Goal: Transaction & Acquisition: Register for event/course

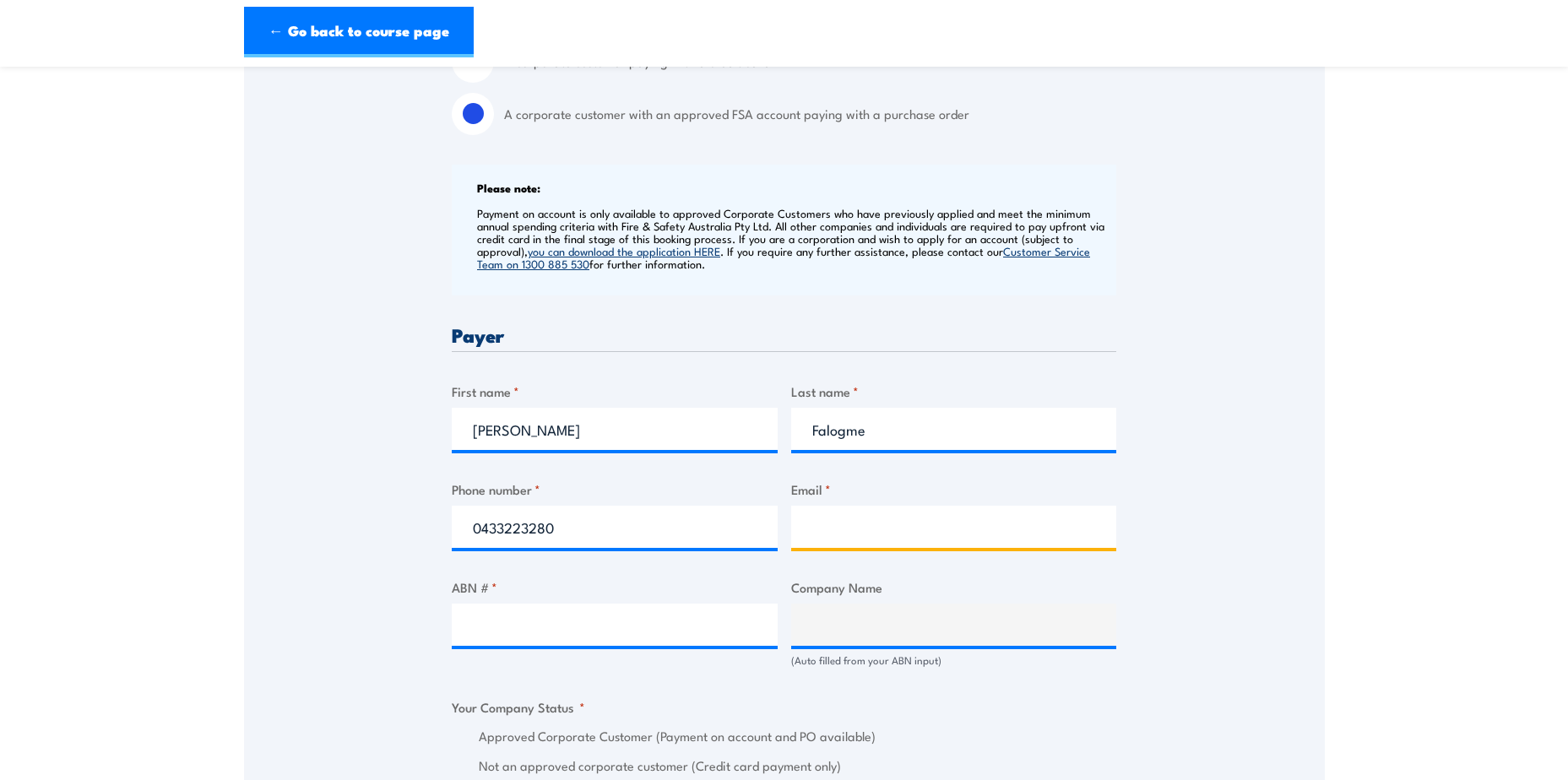
click at [816, 537] on input "Email *" at bounding box center [954, 526] width 325 height 42
click at [873, 537] on input "Email *" at bounding box center [954, 526] width 325 height 42
paste input "[EMAIL_ADDRESS][PERSON_NAME][DOMAIN_NAME]"
type input "[EMAIL_ADDRESS][PERSON_NAME][DOMAIN_NAME]"
click at [961, 597] on label "Company Name" at bounding box center [954, 587] width 325 height 20
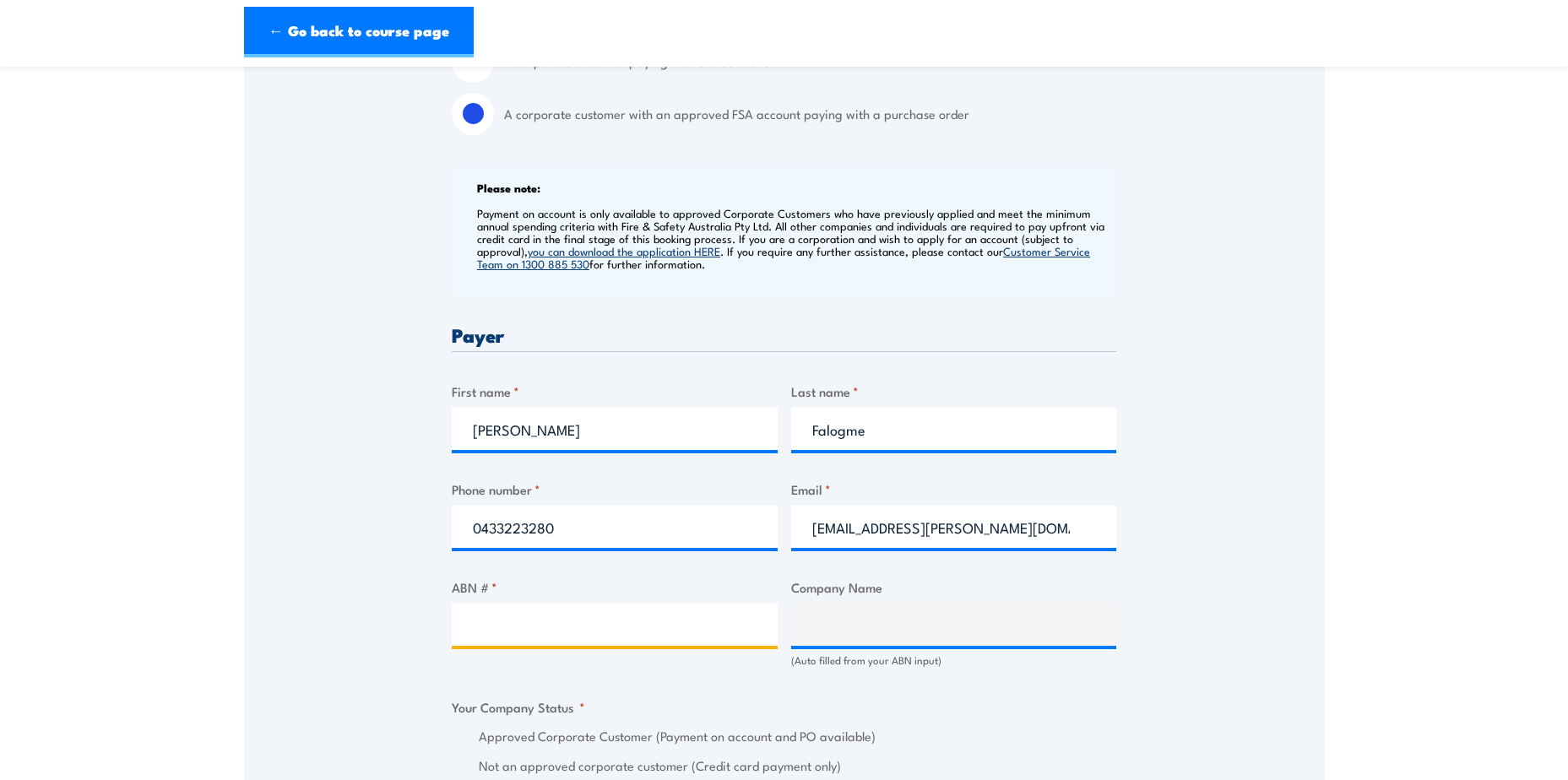
click at [514, 645] on input "ABN # *" at bounding box center [614, 624] width 325 height 42
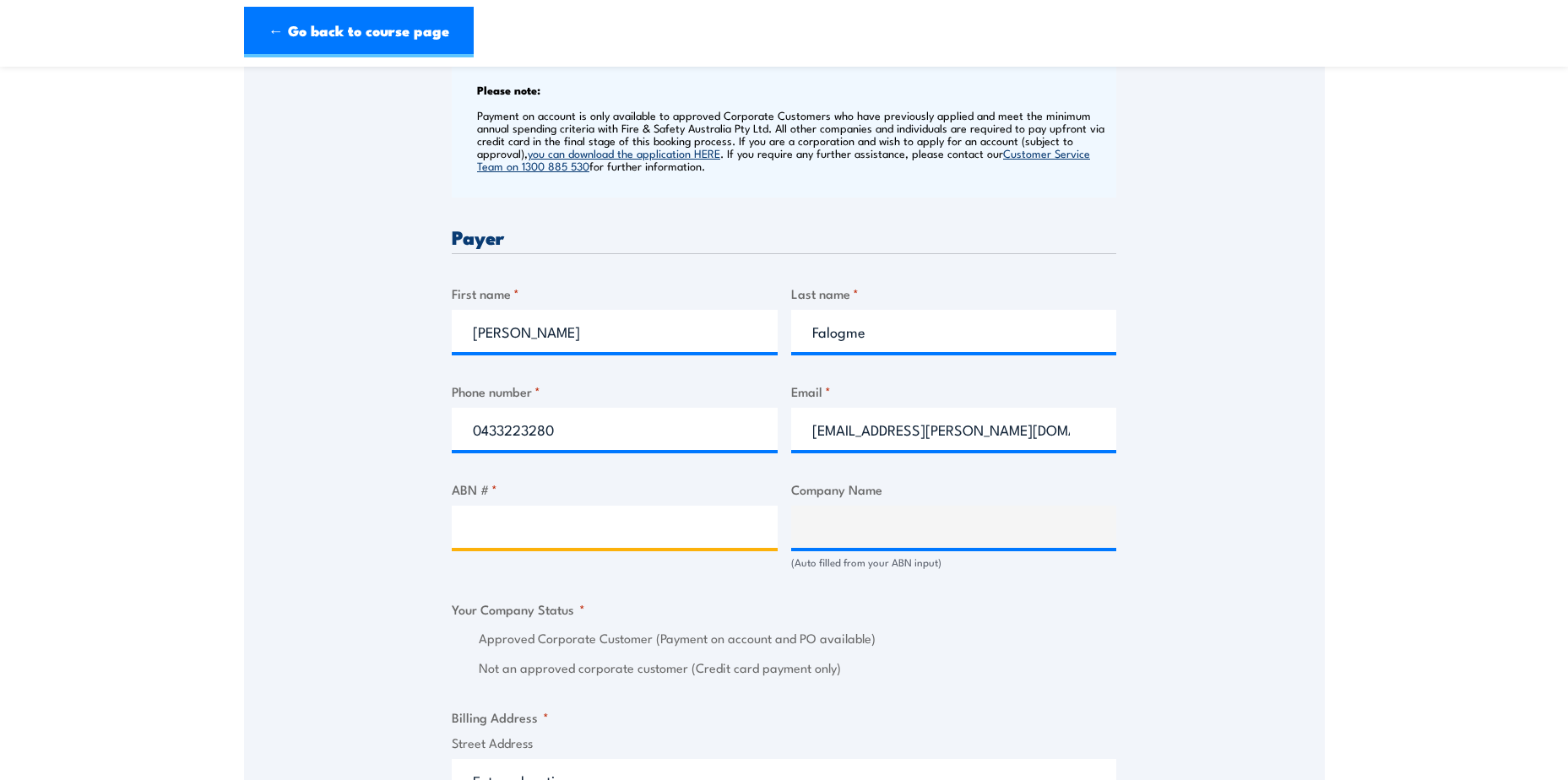
scroll to position [928, 0]
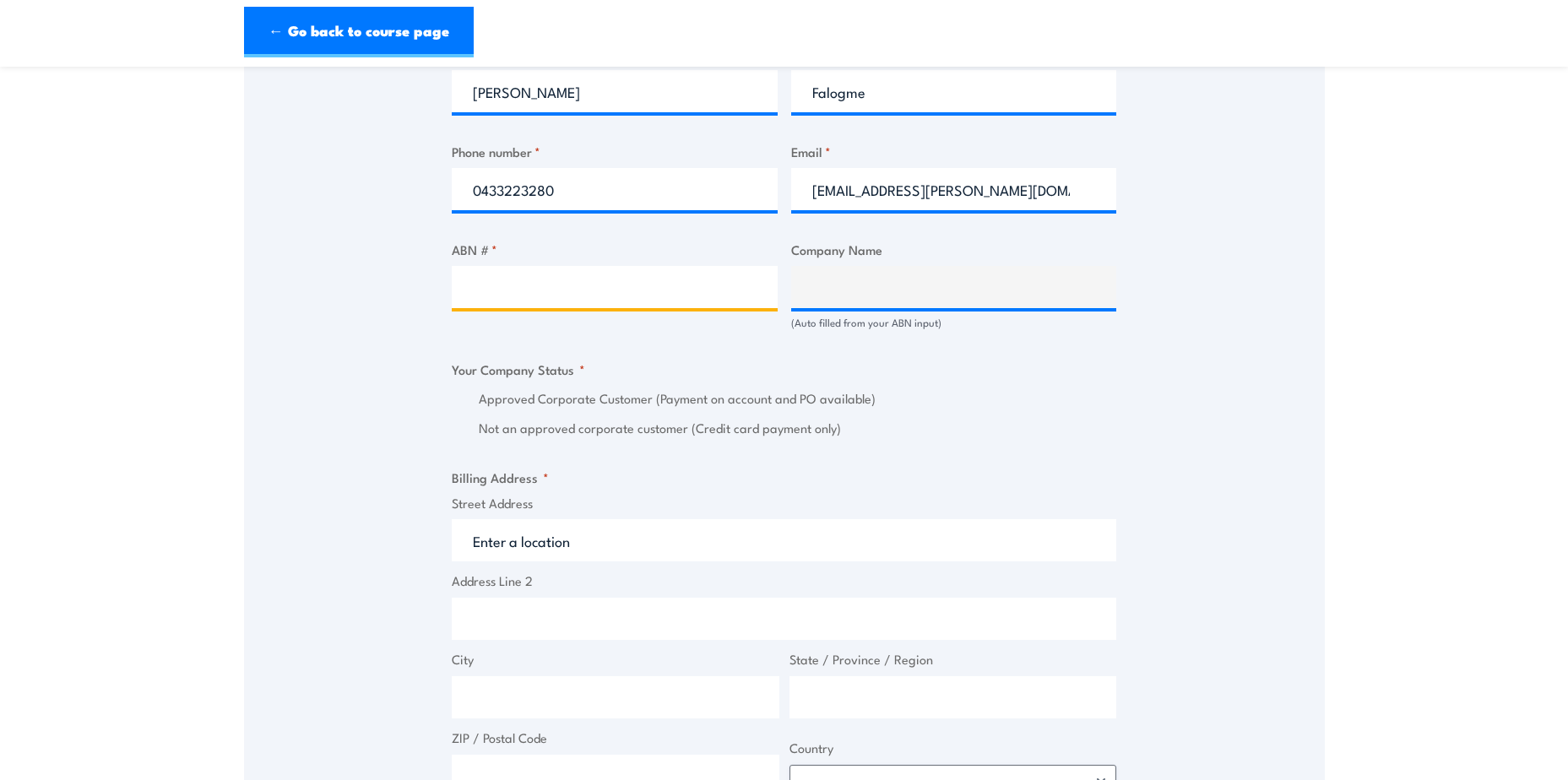
click at [494, 297] on input "ABN # *" at bounding box center [614, 287] width 325 height 42
paste input "65 007 970 452"
click at [494, 299] on input "65 007 970 452" at bounding box center [614, 287] width 325 height 42
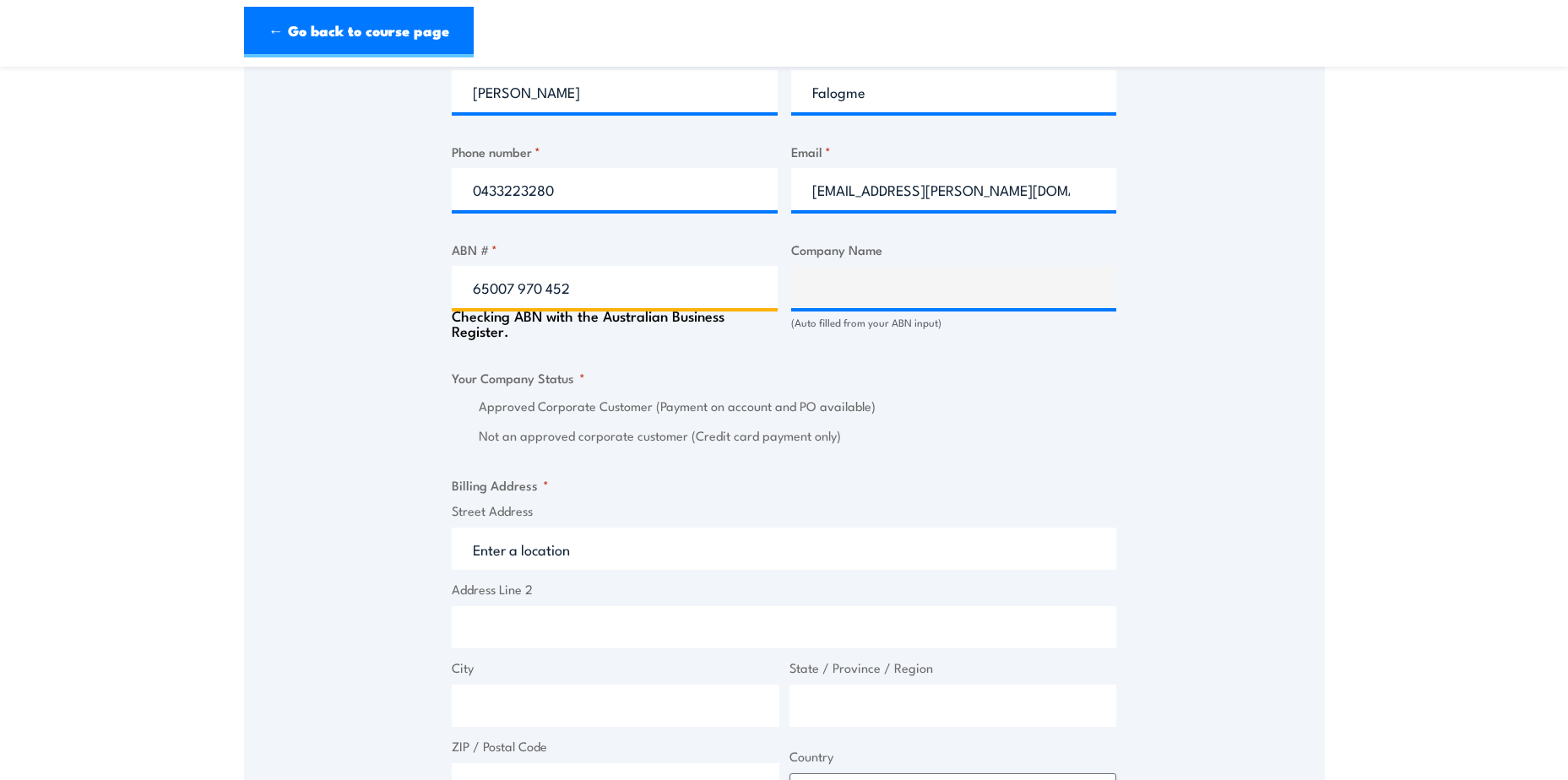
type input "65 007 970 452"
type input "LIEBHERR-AUSTRALIA PTY. LTD."
radio input "true"
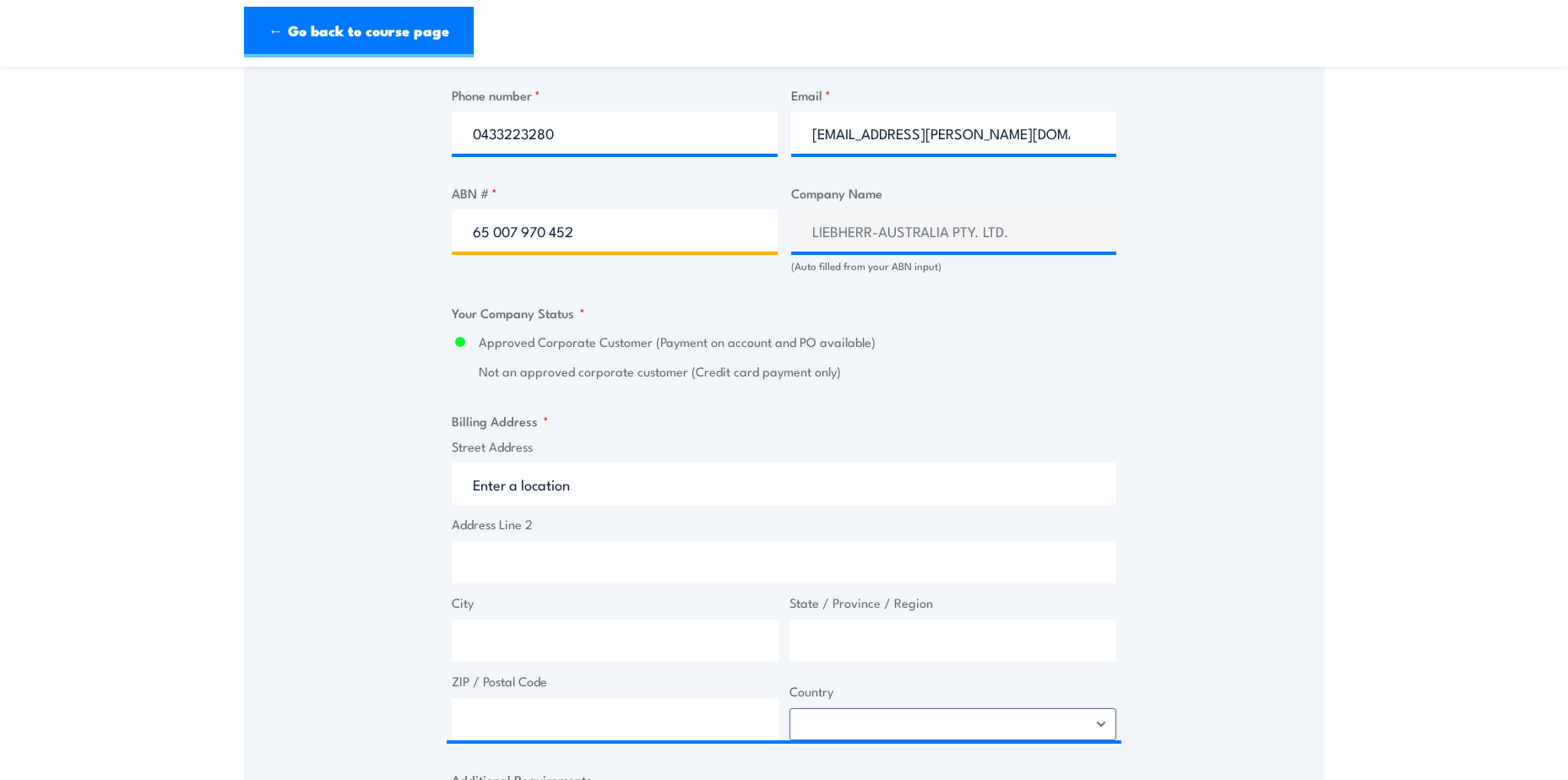
scroll to position [1182, 0]
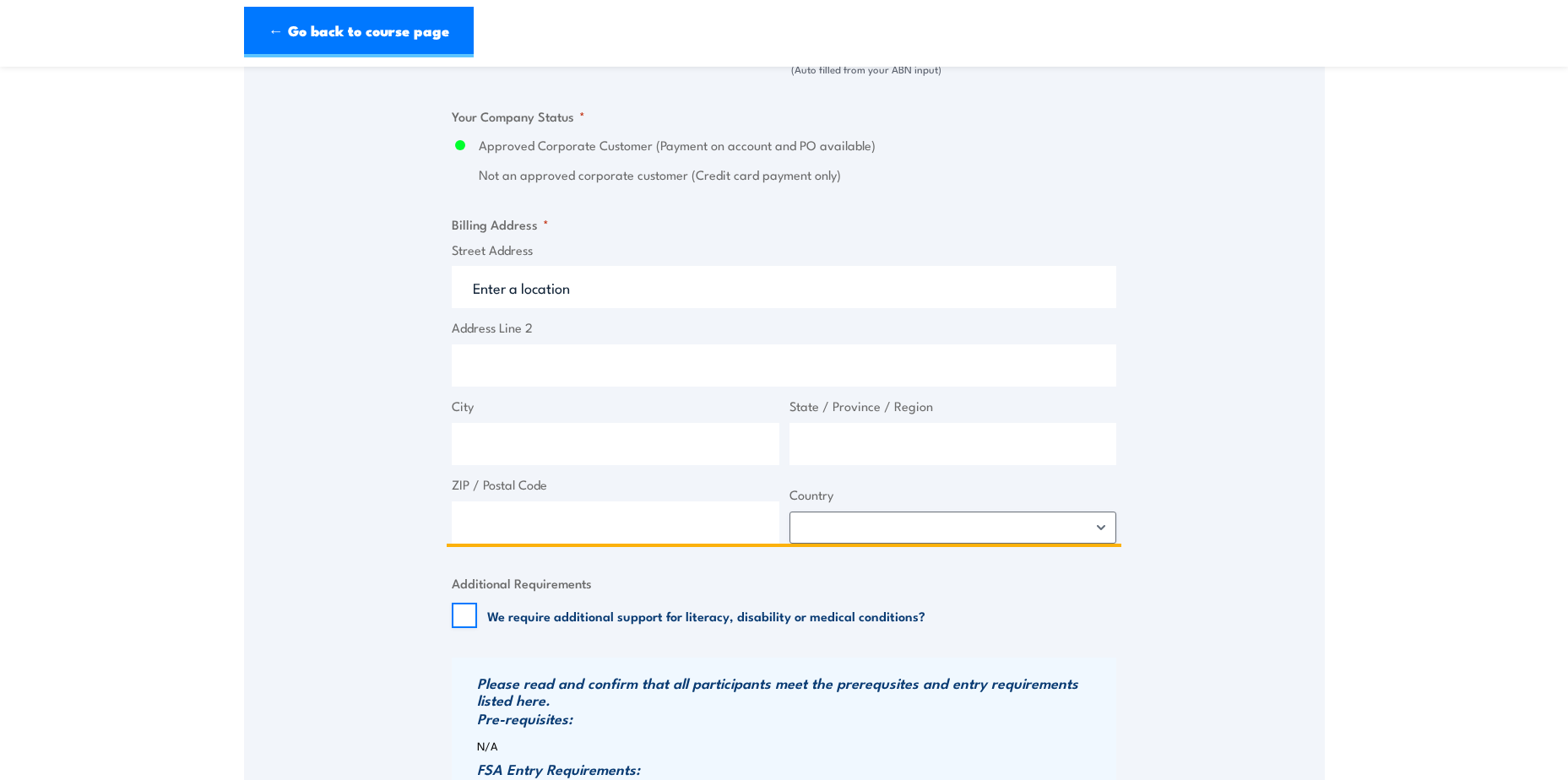
click at [531, 297] on input "Street Address" at bounding box center [783, 287] width 664 height 42
click at [586, 367] on input "Address Line 2" at bounding box center [783, 365] width 664 height 42
click at [541, 444] on input "City" at bounding box center [615, 443] width 327 height 42
click at [516, 494] on label "ZIP / Postal Code" at bounding box center [615, 485] width 327 height 20
click at [516, 502] on input "ZIP / Postal Code" at bounding box center [615, 522] width 327 height 42
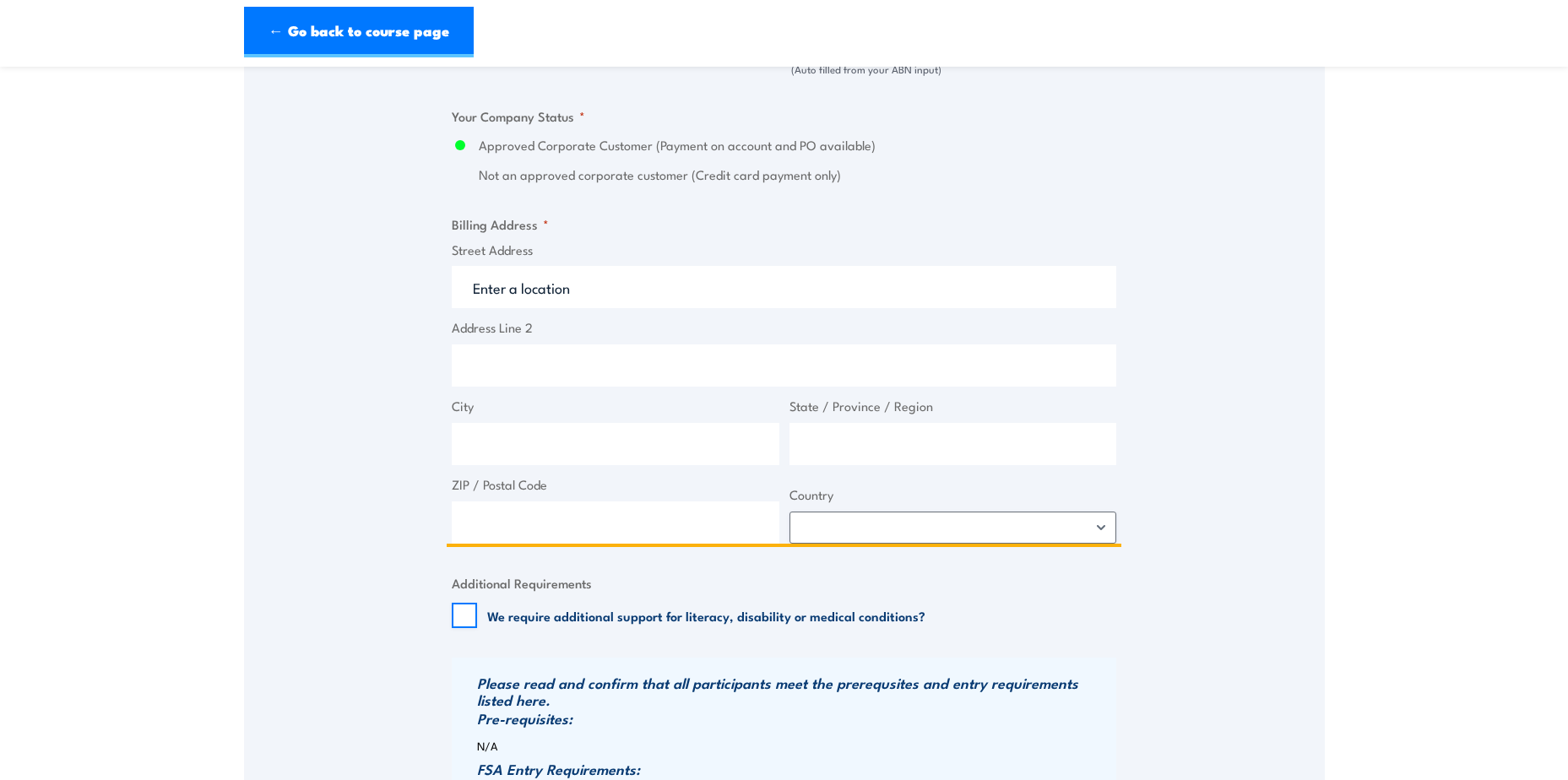
drag, startPoint x: 519, startPoint y: 528, endPoint x: 539, endPoint y: 462, distance: 69.0
click at [519, 530] on input "ZIP / Postal Code" at bounding box center [615, 522] width 327 height 42
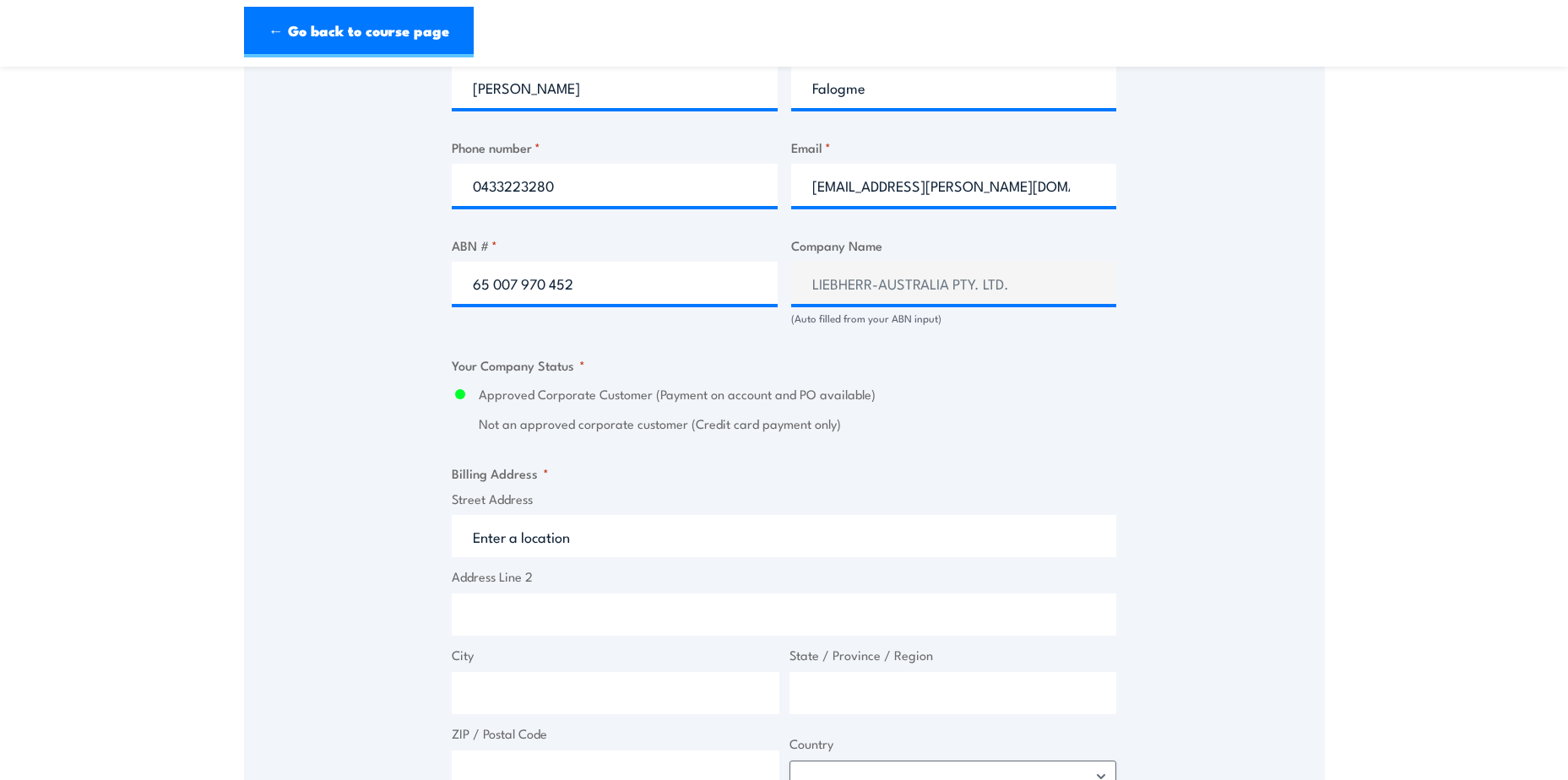
scroll to position [928, 0]
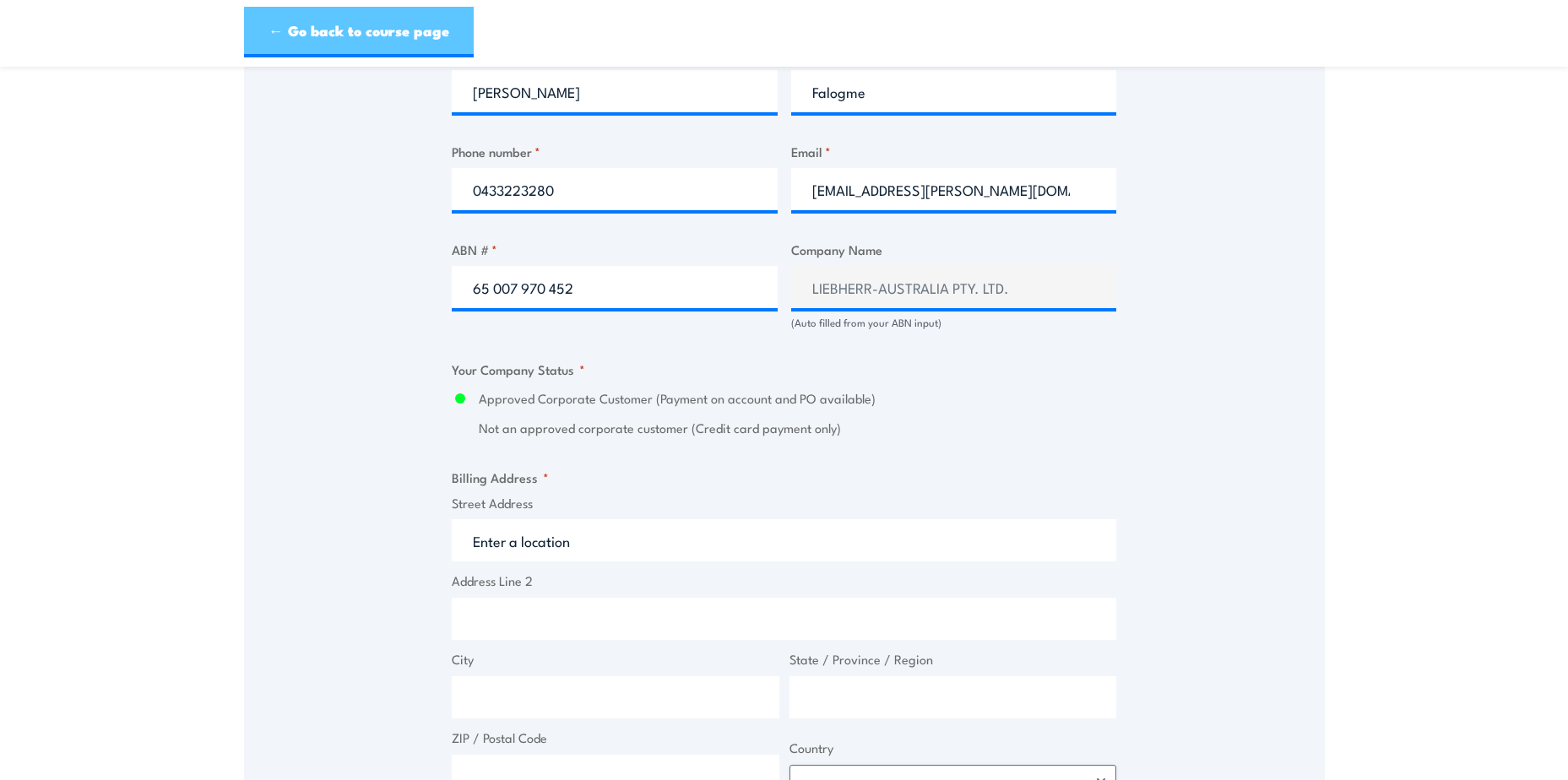
click at [354, 26] on link "← Go back to course page" at bounding box center [358, 32] width 229 height 50
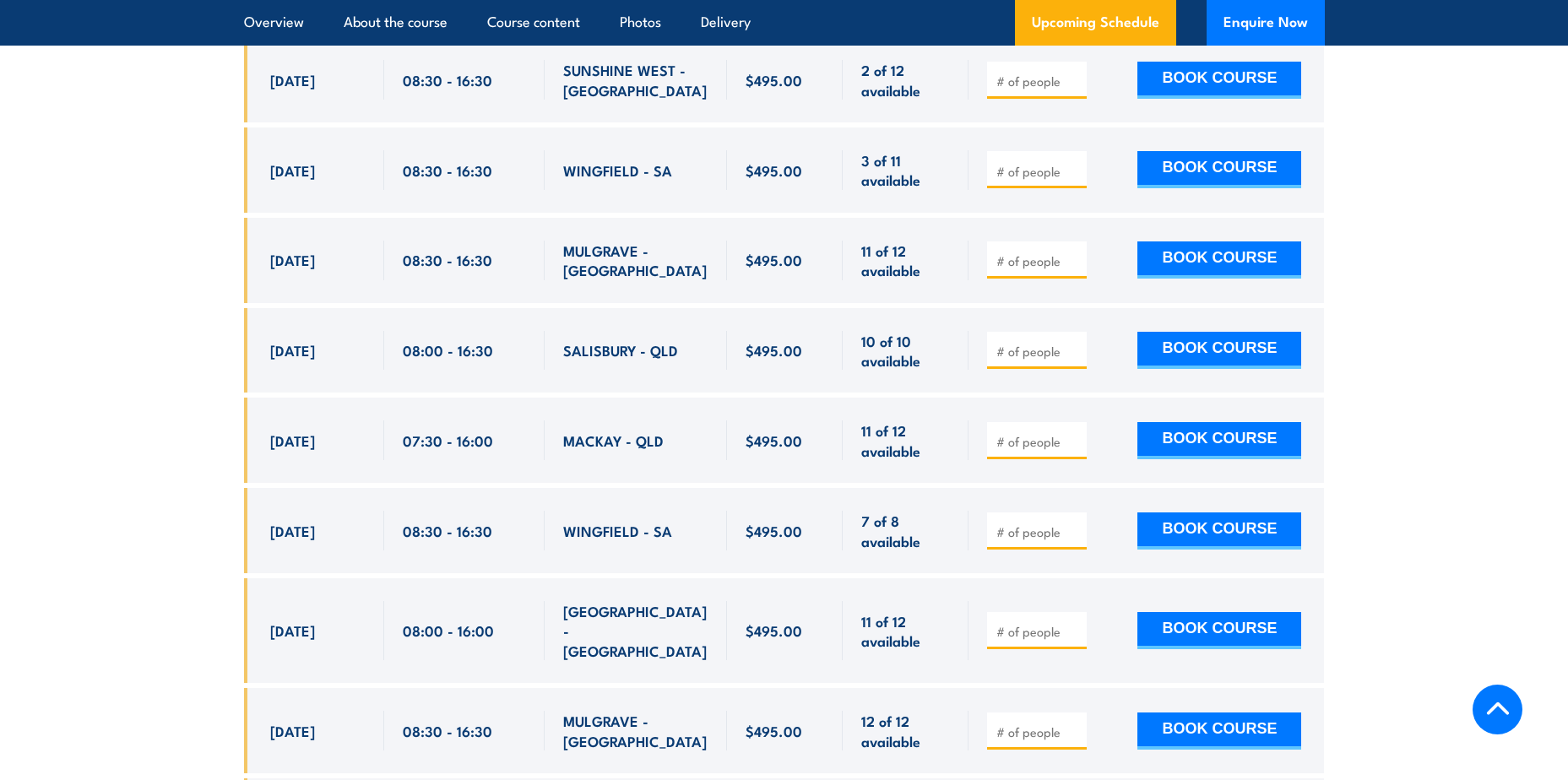
scroll to position [3357, 0]
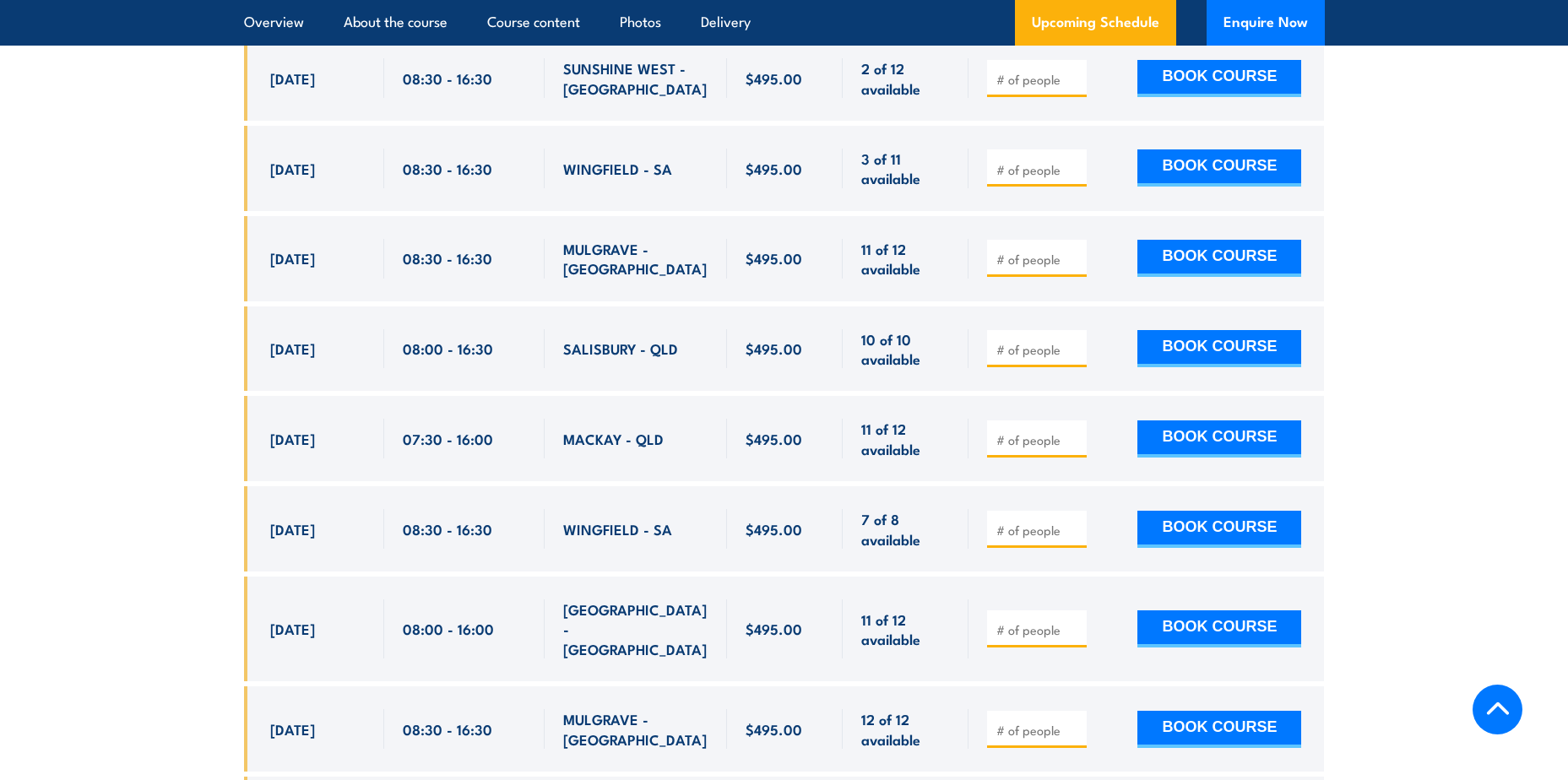
click at [1065, 521] on input "number" at bounding box center [1038, 529] width 85 height 17
type input "1"
click at [1073, 521] on input "1" at bounding box center [1038, 529] width 85 height 17
click at [1149, 518] on button "BOOK COURSE" at bounding box center [1219, 528] width 164 height 37
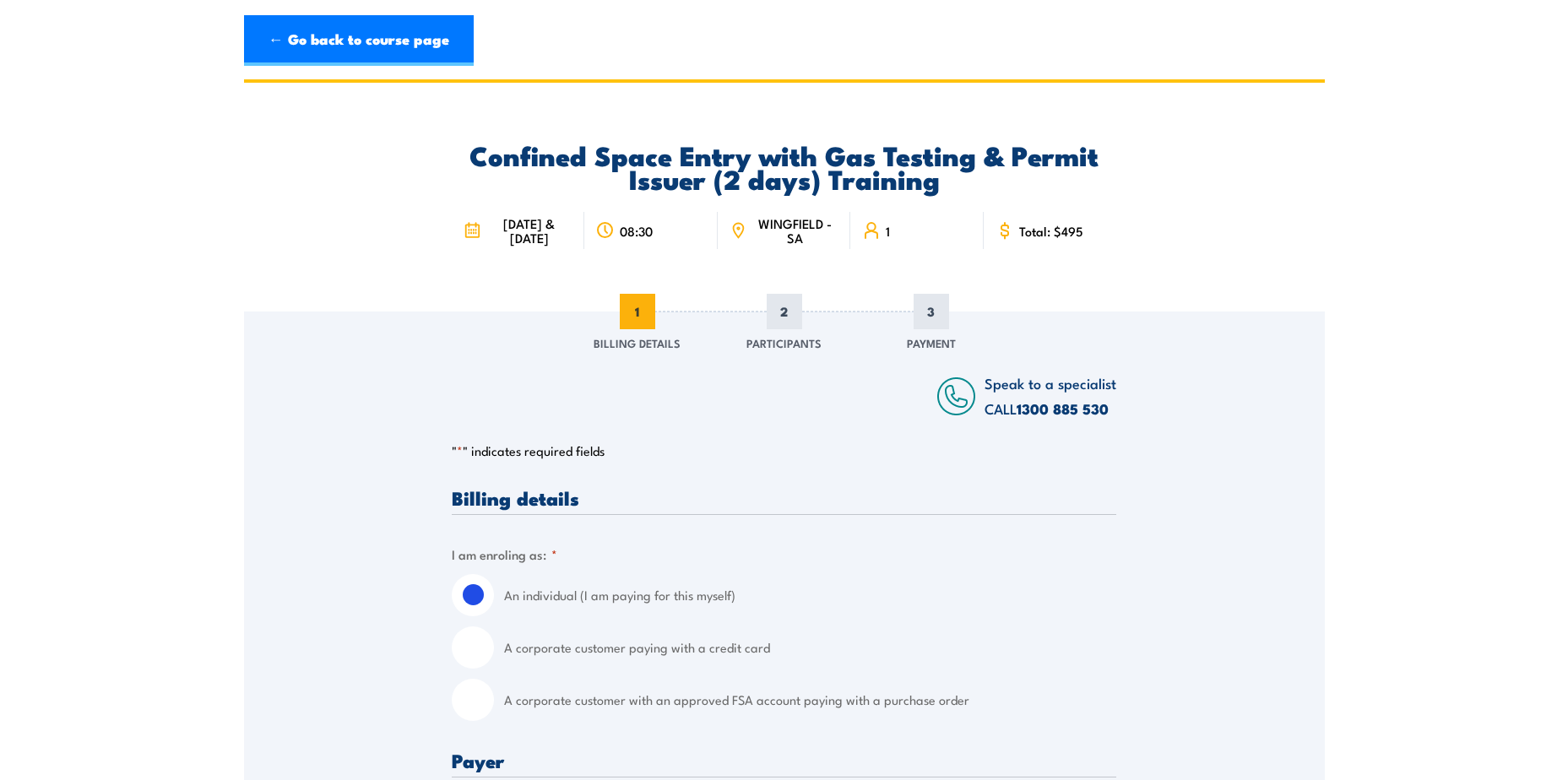
scroll to position [422, 0]
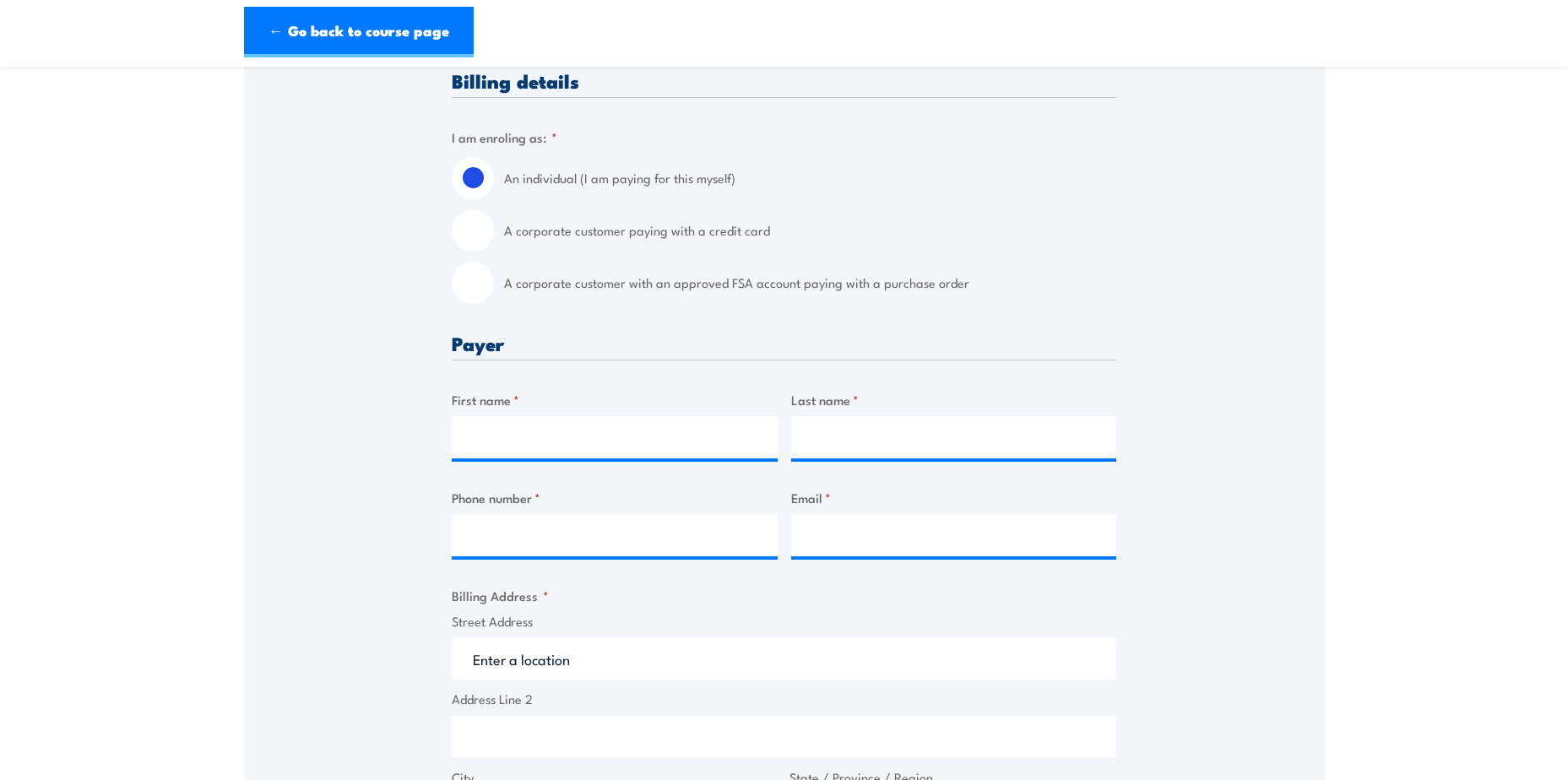
click at [491, 295] on input "A corporate customer with an approved FSA account paying with a purchase order" at bounding box center [472, 282] width 42 height 42
radio input "true"
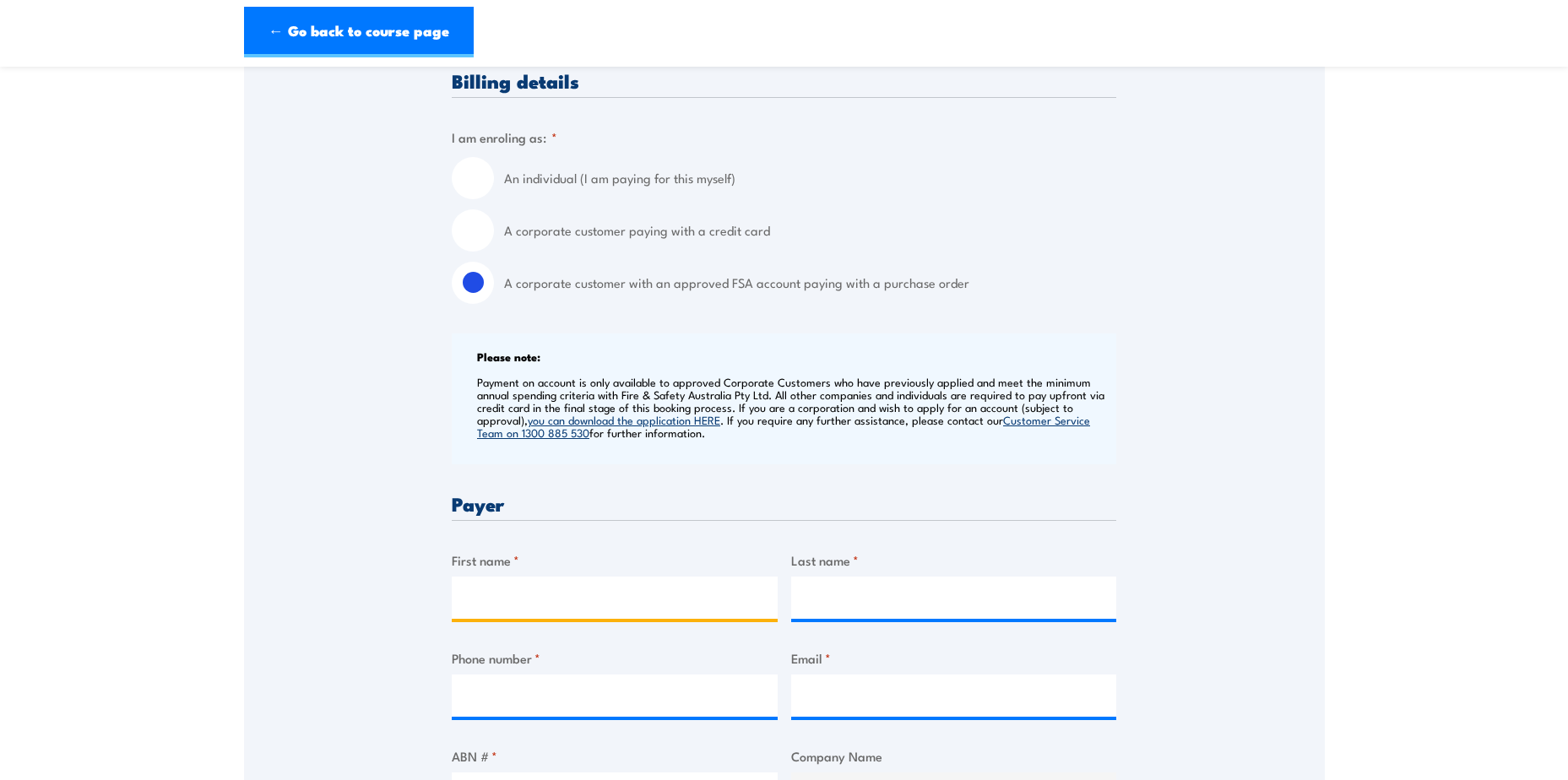
click at [570, 589] on input "First name *" at bounding box center [614, 597] width 325 height 42
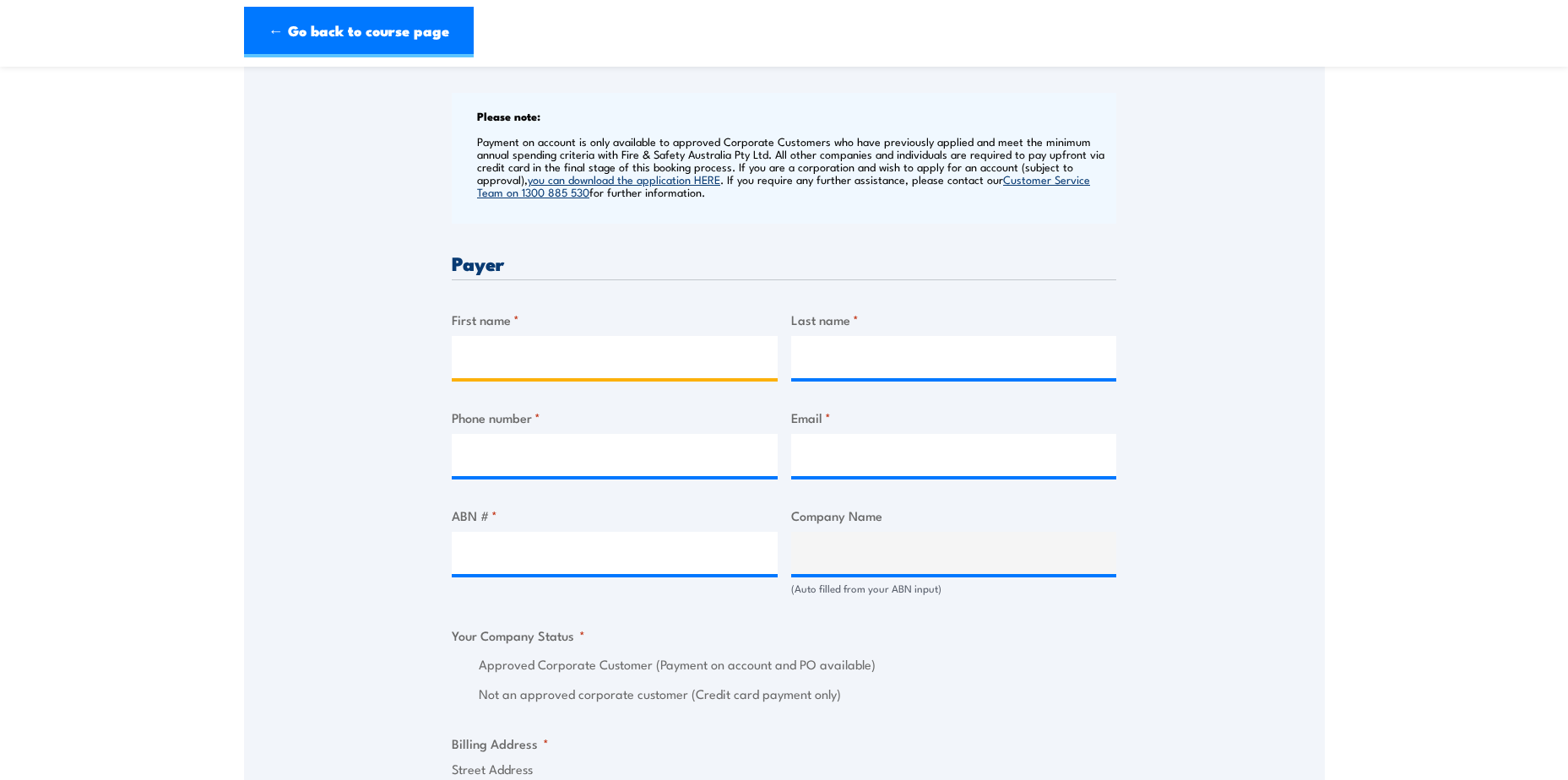
scroll to position [675, 0]
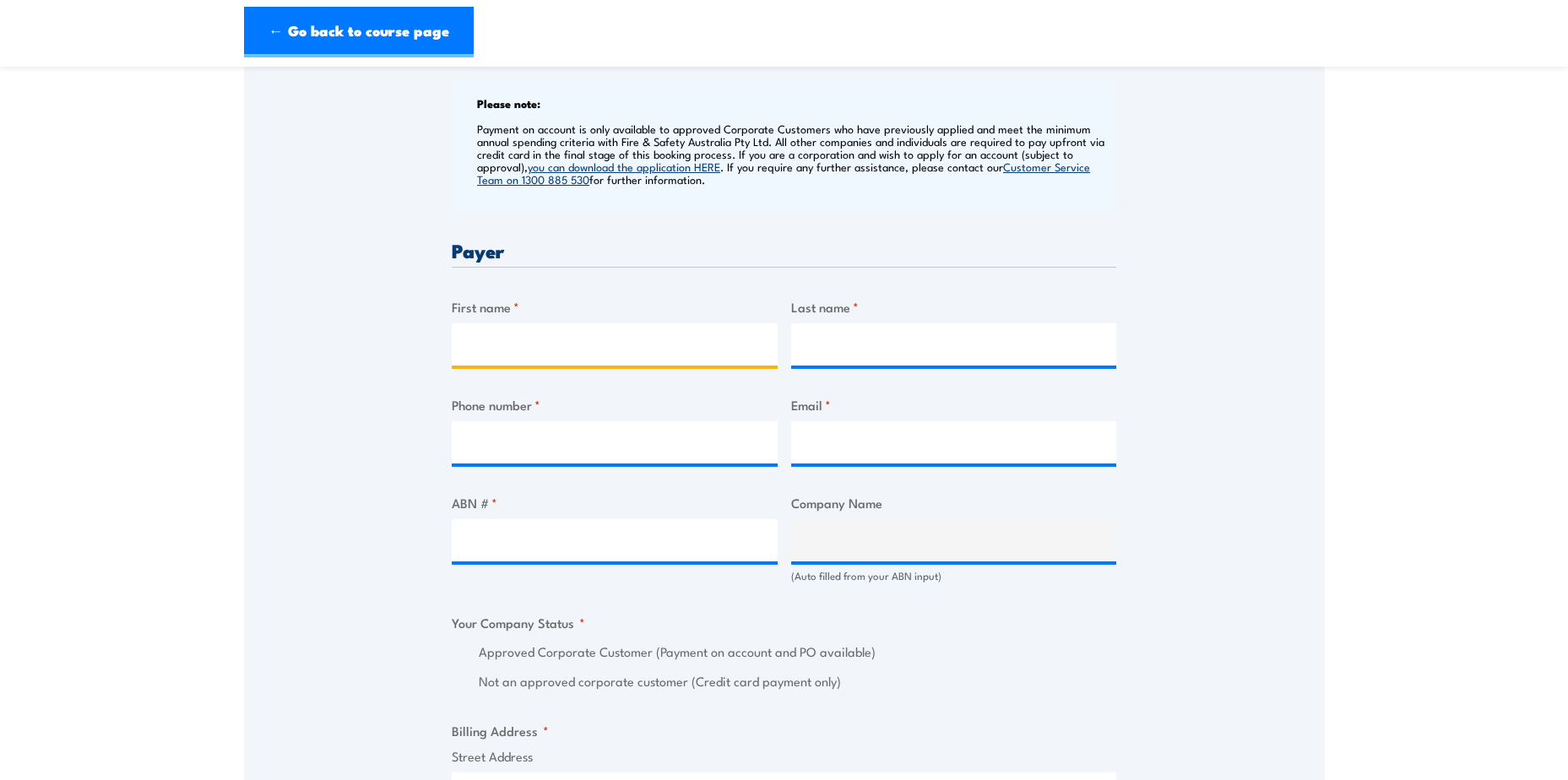
click at [492, 350] on input "First name *" at bounding box center [614, 344] width 325 height 42
type input "CJ"
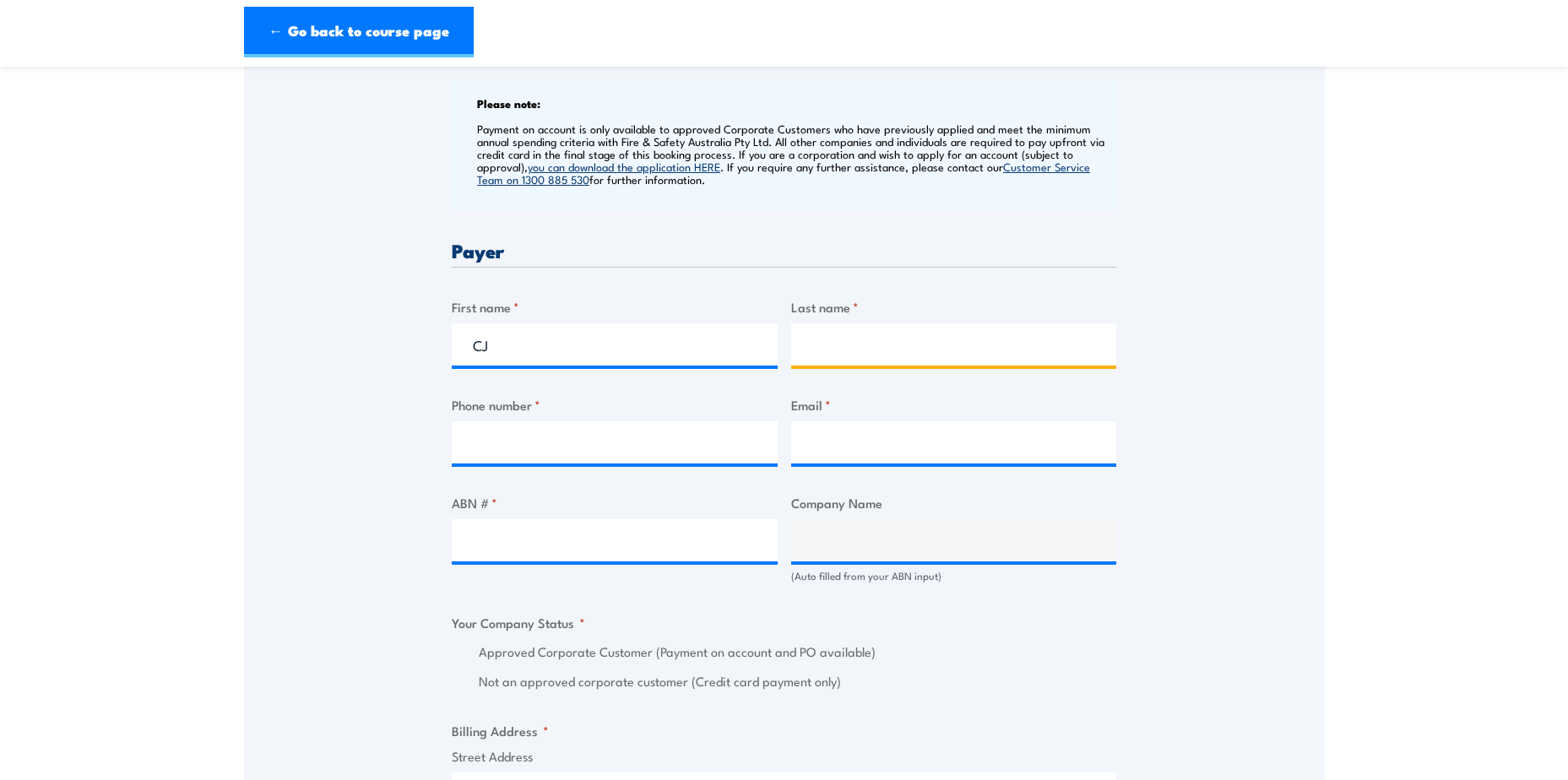
type input "[PERSON_NAME]"
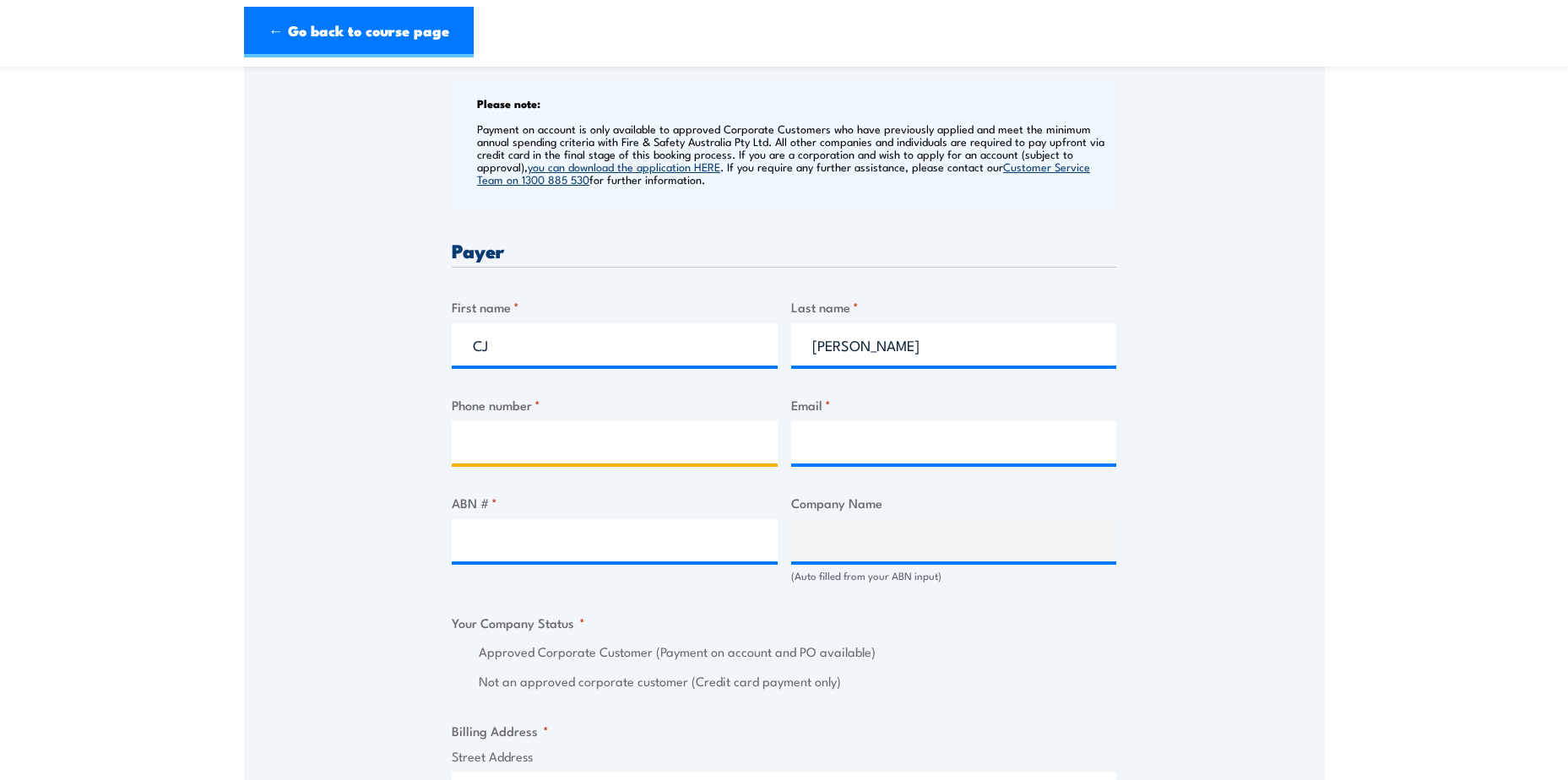
type input "0429496841"
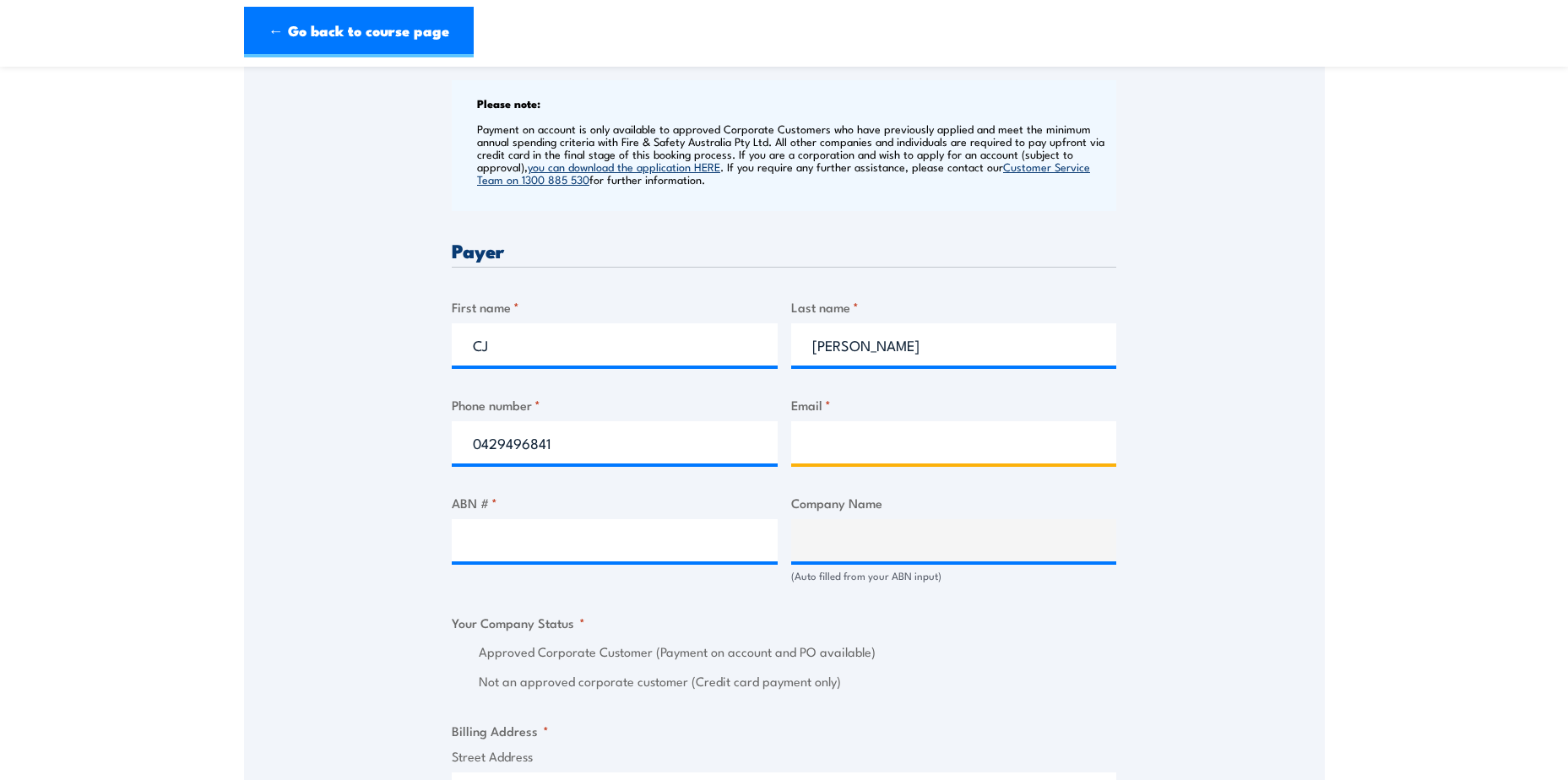
type input "[PERSON_NAME][EMAIL_ADDRESS][DOMAIN_NAME]"
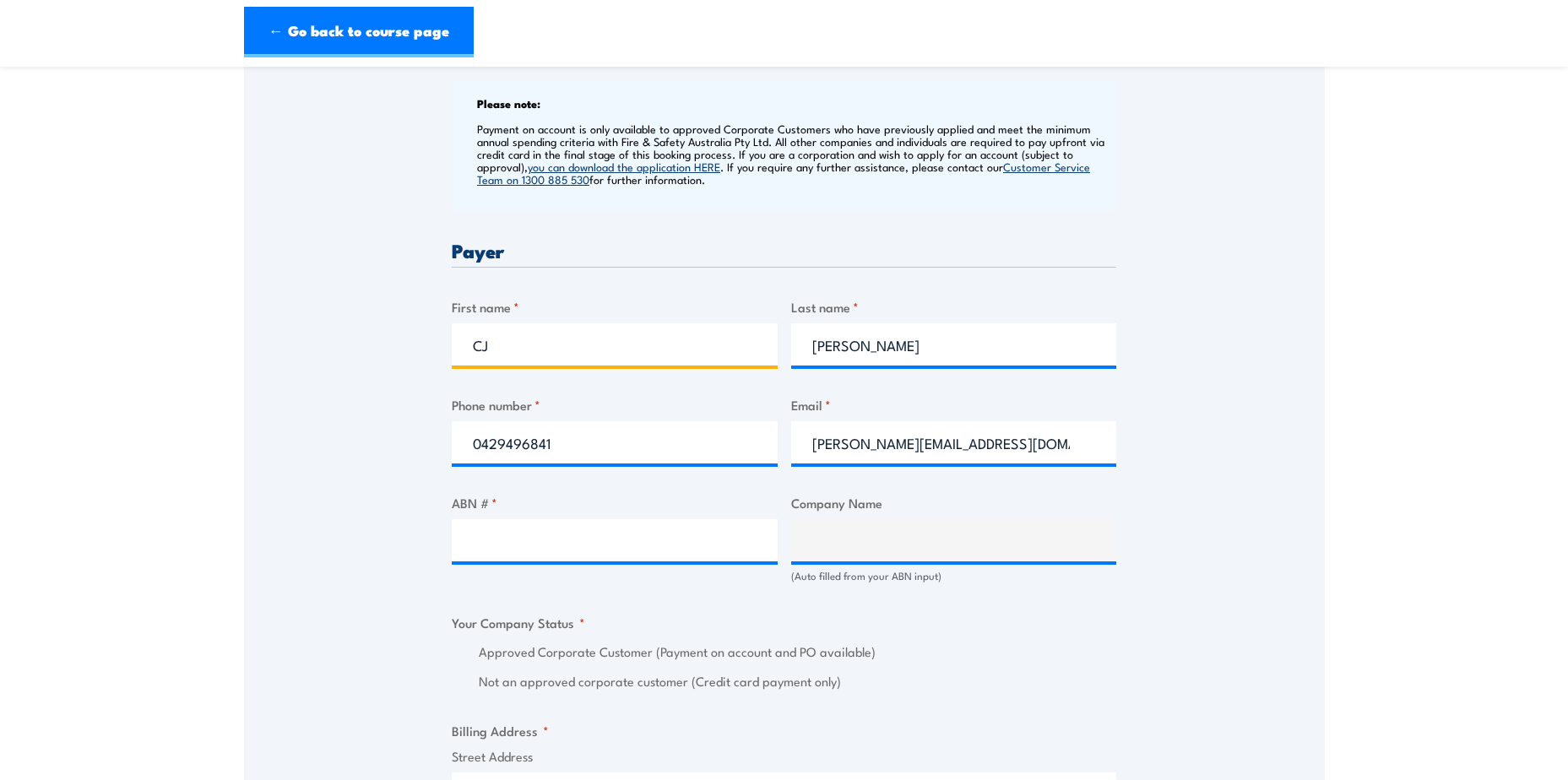
type input "C"
type input "Colby"
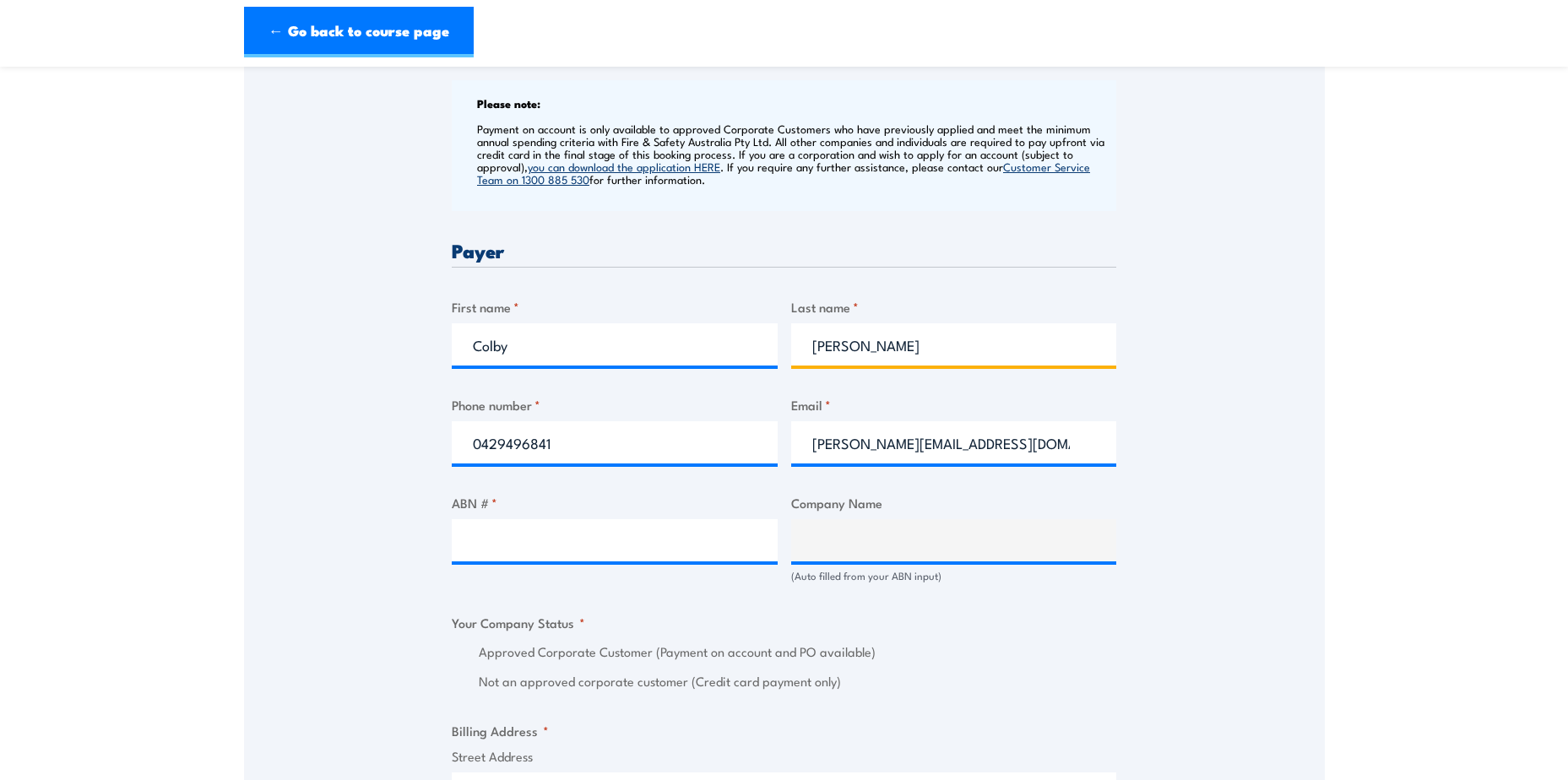
click at [847, 356] on input "[PERSON_NAME]" at bounding box center [954, 344] width 325 height 42
drag, startPoint x: 833, startPoint y: 367, endPoint x: 777, endPoint y: 370, distance: 56.1
click at [777, 370] on div "Billing details I am enroling as: * An individual (I am paying for this myself)…" at bounding box center [783, 682] width 664 height 1730
type input "[PERSON_NAME]"
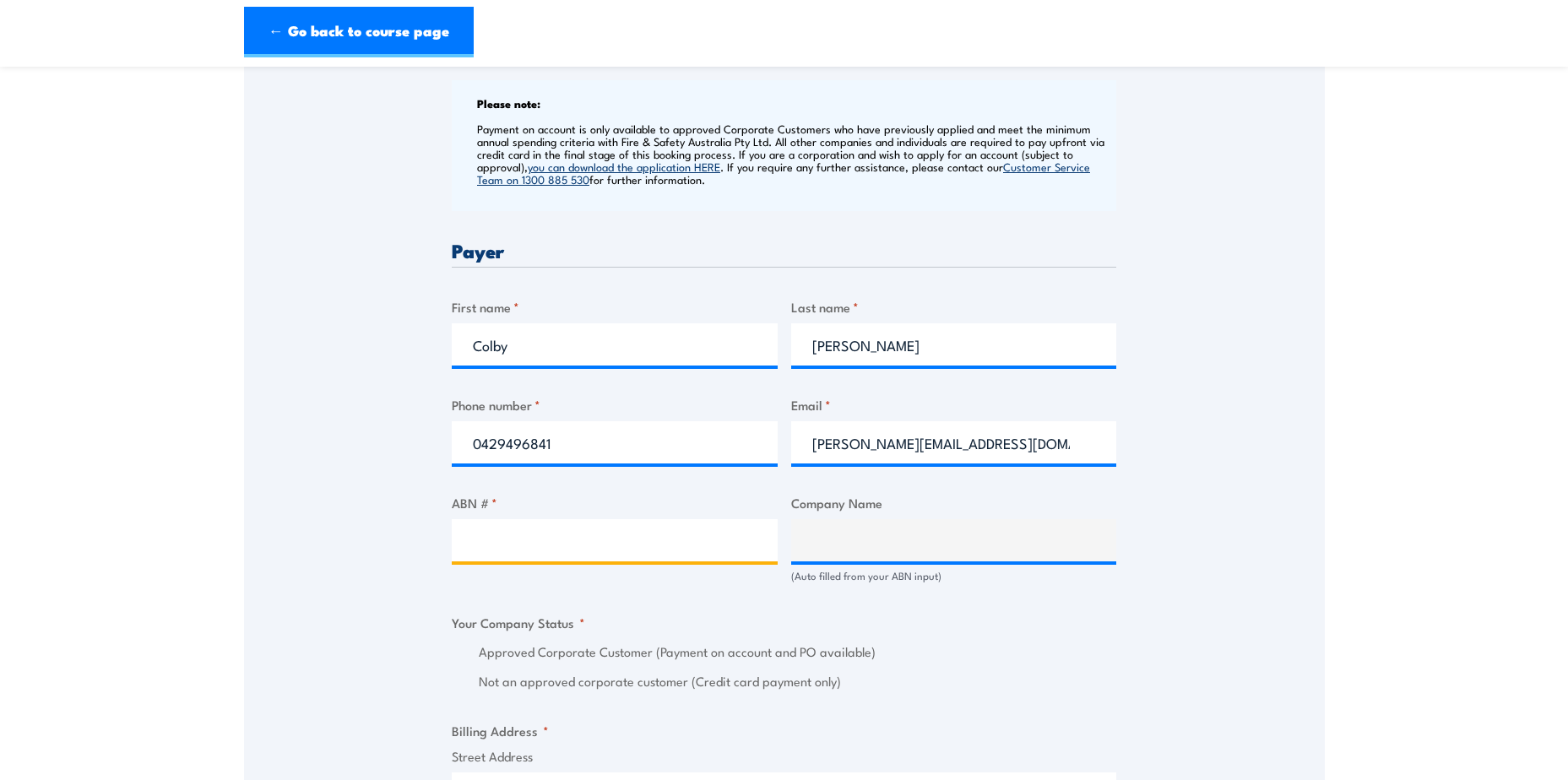
click at [704, 535] on input "ABN # *" at bounding box center [614, 539] width 325 height 42
paste input "65 007 970 452"
type input "65 007 970 452"
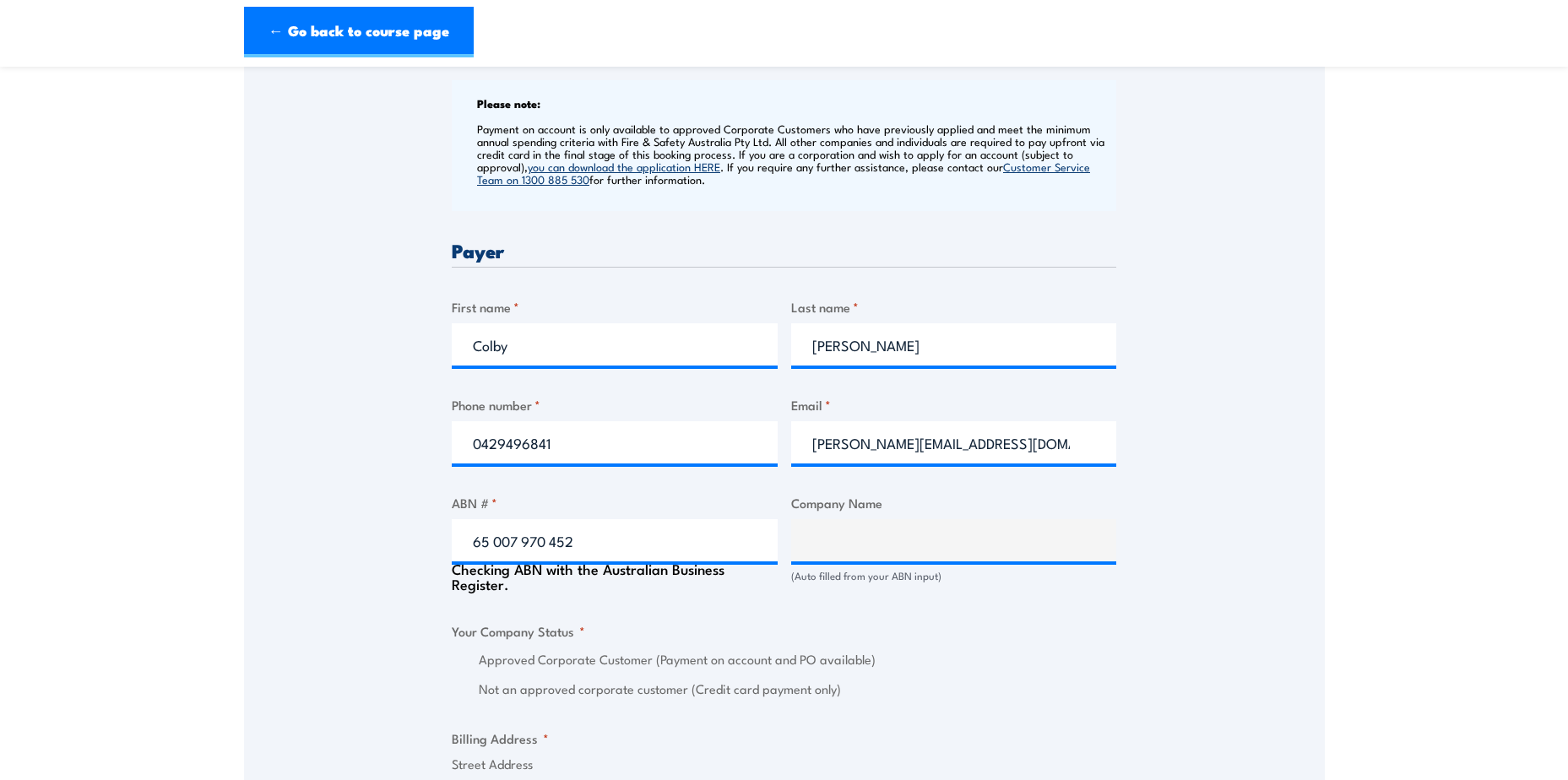
click at [765, 610] on div "Billing details I am enroling as: * An individual (I am paying for this myself)…" at bounding box center [783, 686] width 664 height 1737
type input "LIEBHERR-AUSTRALIA PTY. LTD."
radio input "true"
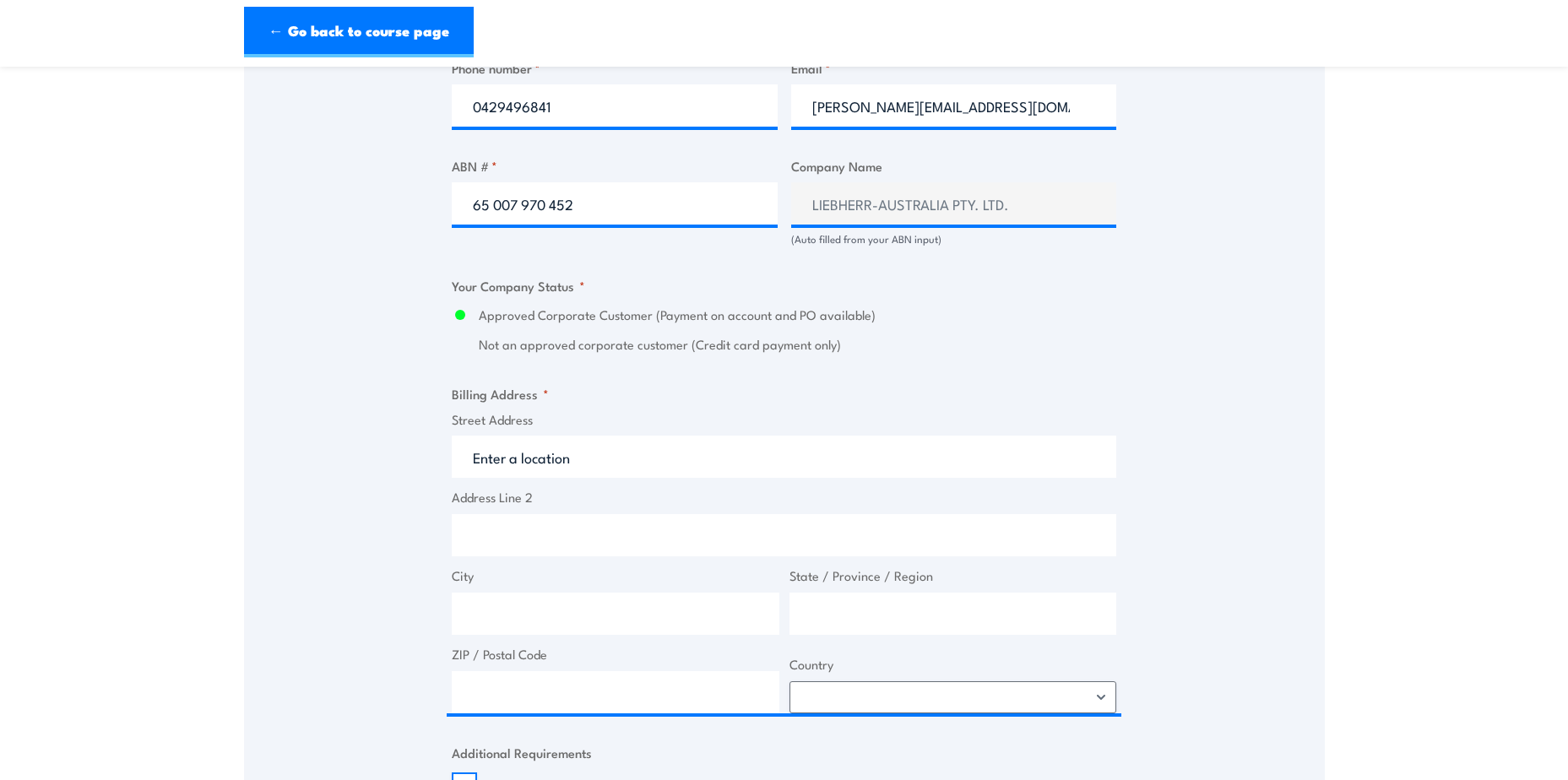
scroll to position [1013, 0]
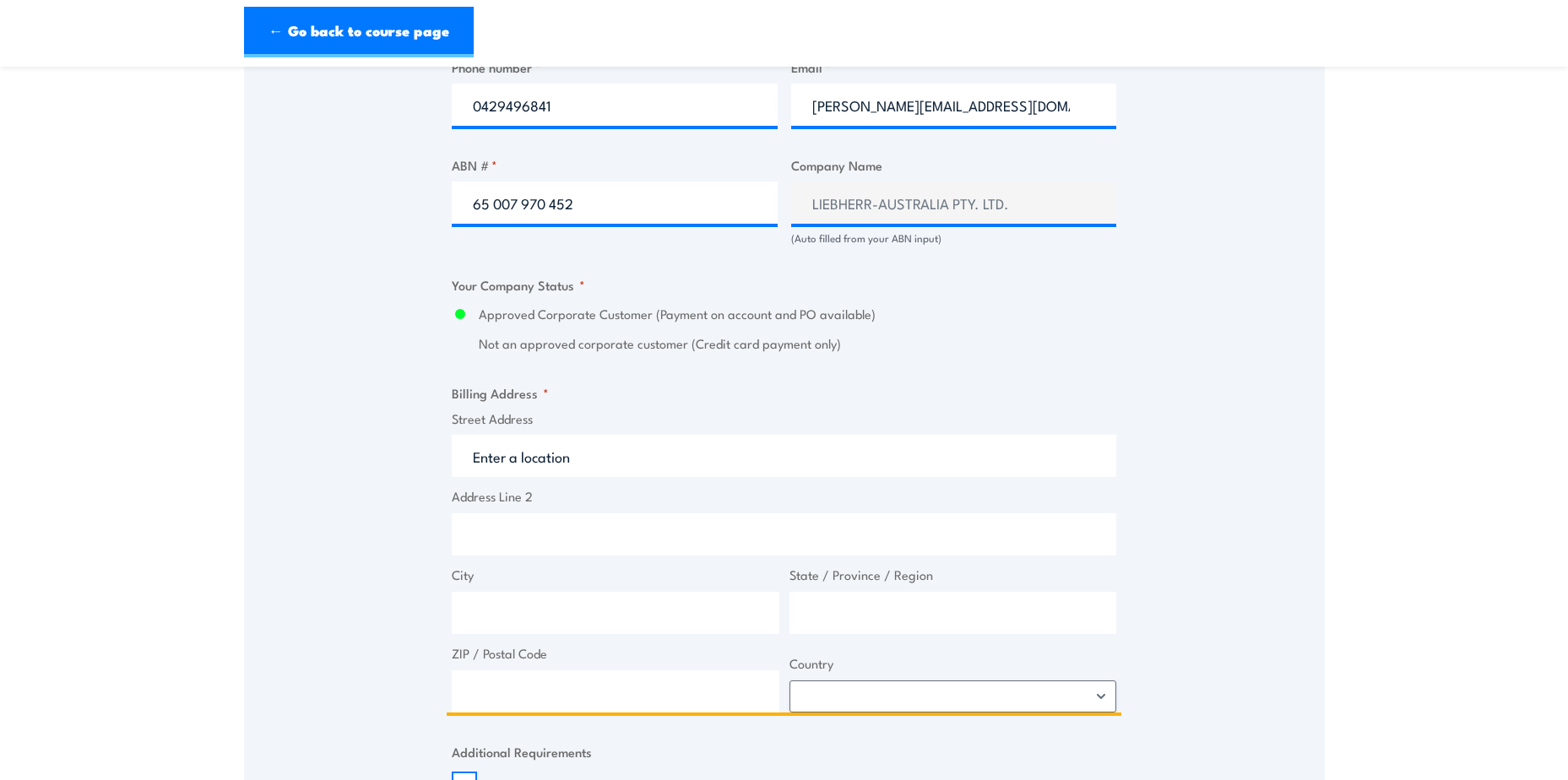
click at [534, 545] on input "Address Line 2" at bounding box center [783, 534] width 664 height 42
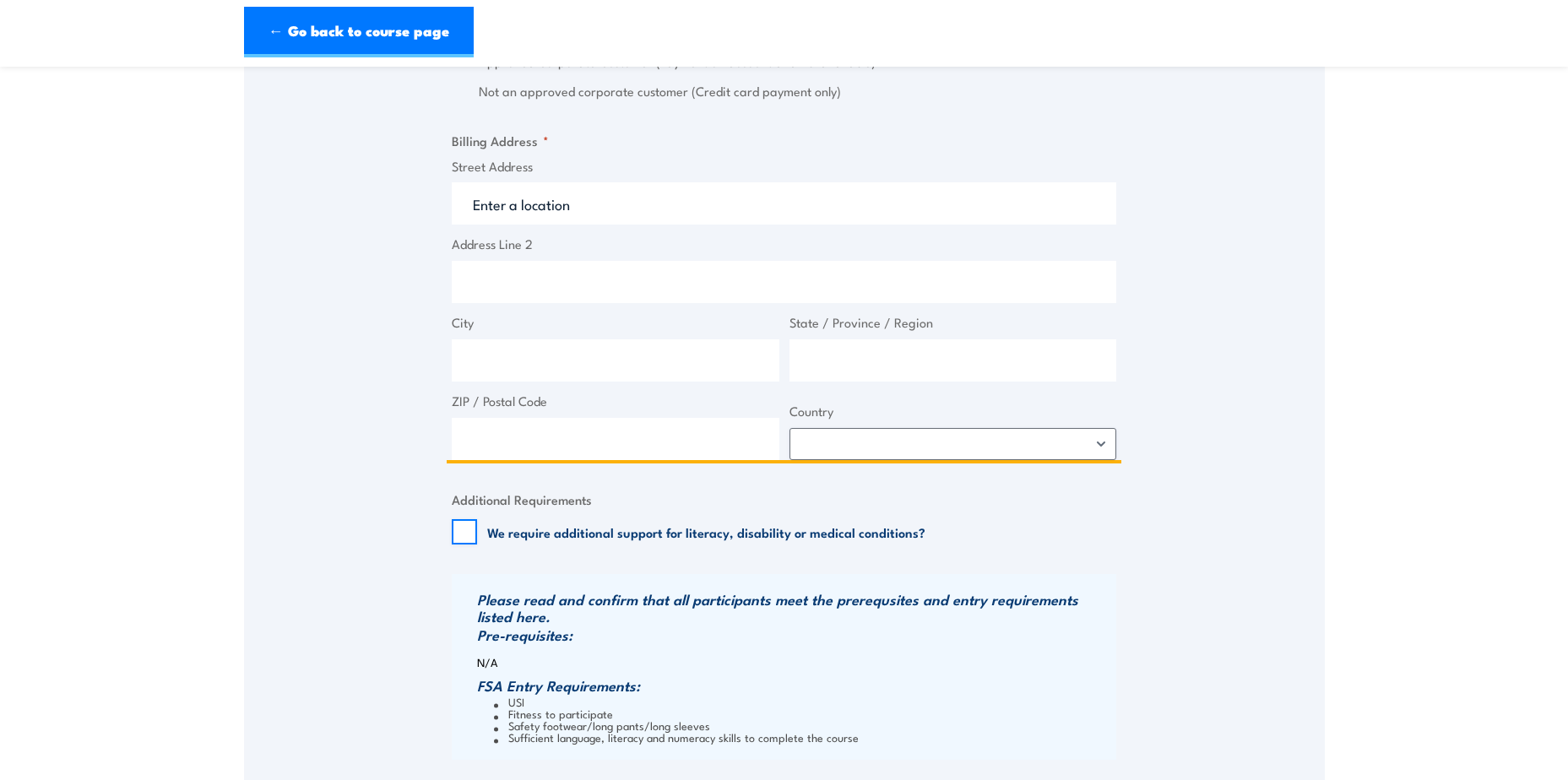
scroll to position [1266, 0]
click at [557, 459] on input "ZIP / Postal Code" at bounding box center [615, 438] width 327 height 42
click at [903, 449] on select "[GEOGRAPHIC_DATA] [GEOGRAPHIC_DATA] [GEOGRAPHIC_DATA] [US_STATE] [GEOGRAPHIC_DA…" at bounding box center [953, 443] width 327 height 32
drag, startPoint x: 554, startPoint y: 309, endPoint x: 542, endPoint y: 306, distance: 12.4
click at [554, 302] on input "Address Line 2" at bounding box center [783, 280] width 664 height 42
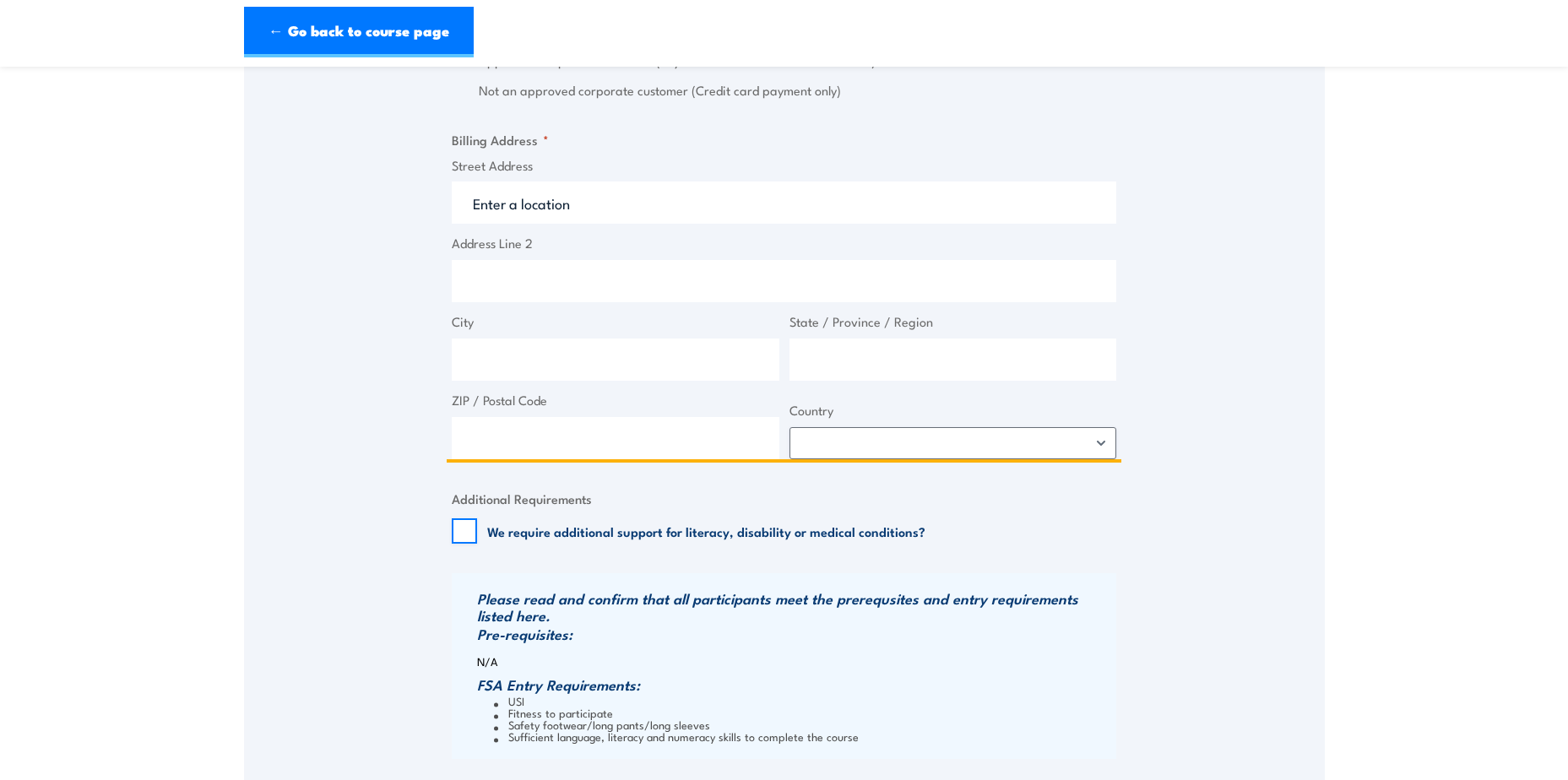
click at [463, 275] on input "Address Line 2" at bounding box center [783, 280] width 664 height 42
click at [477, 283] on input "Address Line 2" at bounding box center [783, 280] width 664 height 42
click at [497, 214] on input "Street Address" at bounding box center [783, 202] width 664 height 42
click at [502, 219] on input "Street Address" at bounding box center [783, 202] width 664 height 42
click at [551, 215] on input "Street Address" at bounding box center [783, 202] width 664 height 42
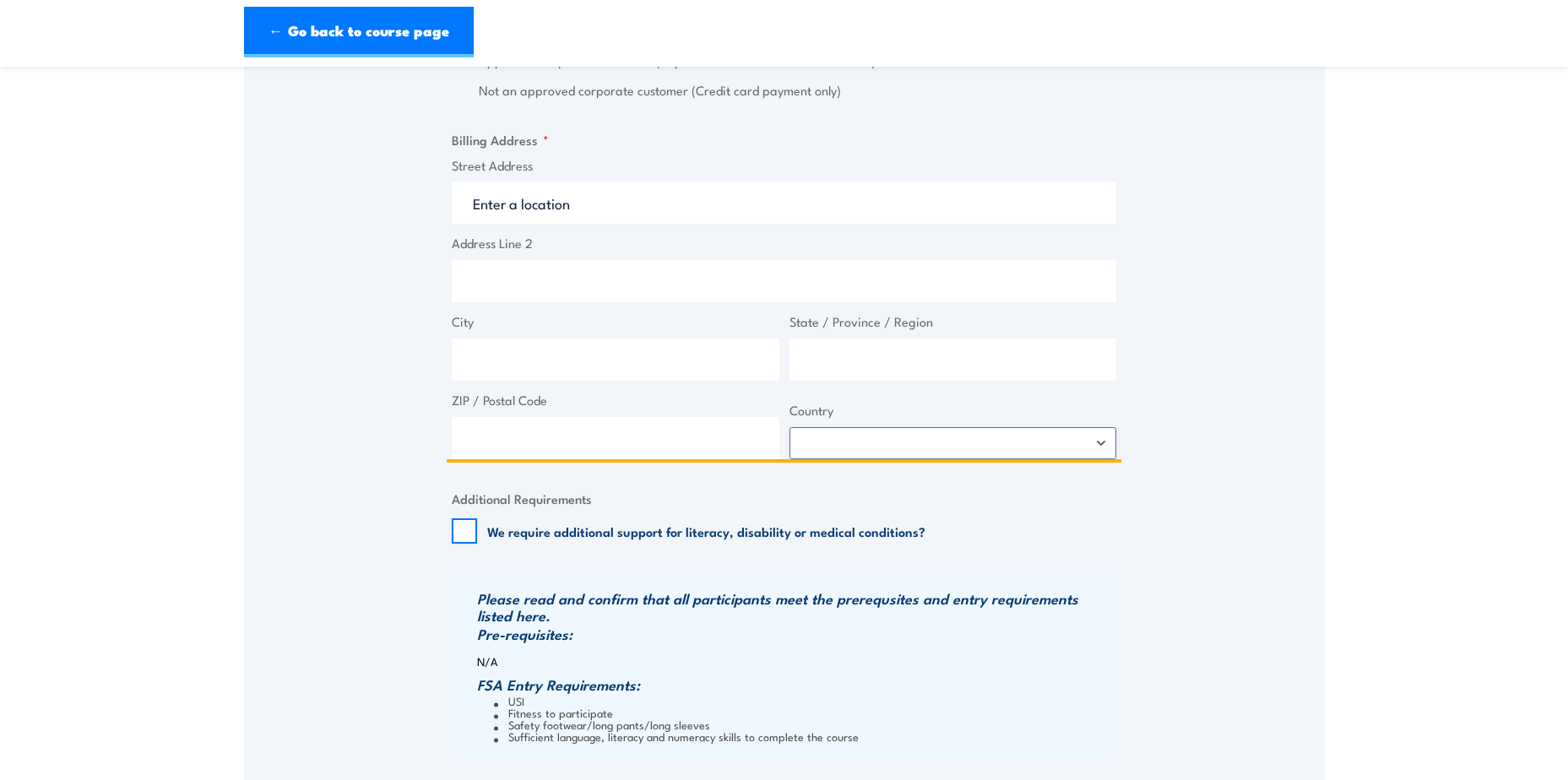
click at [551, 215] on input "Street Address" at bounding box center [783, 202] width 664 height 42
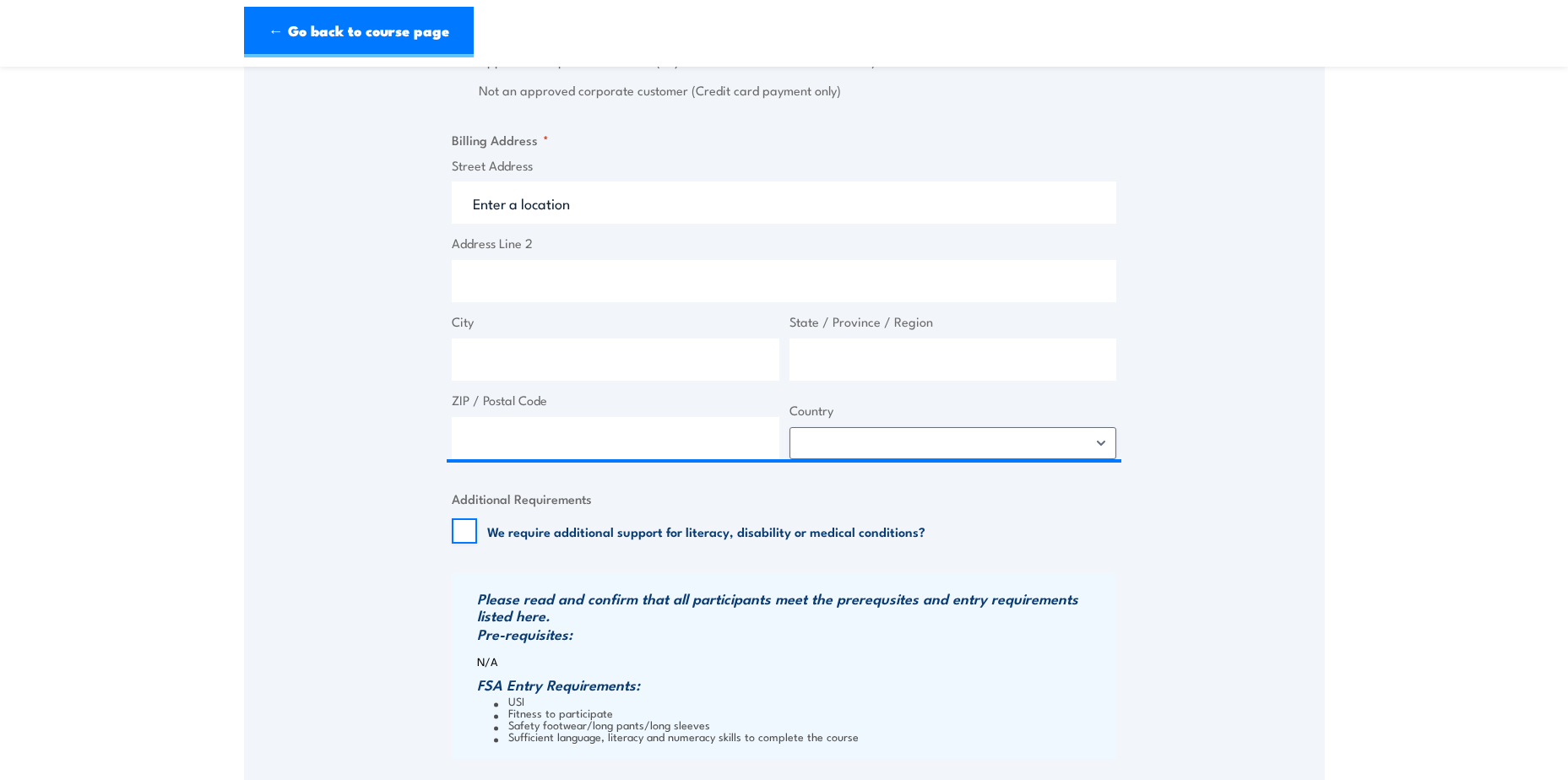
click at [465, 175] on label "Street Address" at bounding box center [783, 166] width 664 height 20
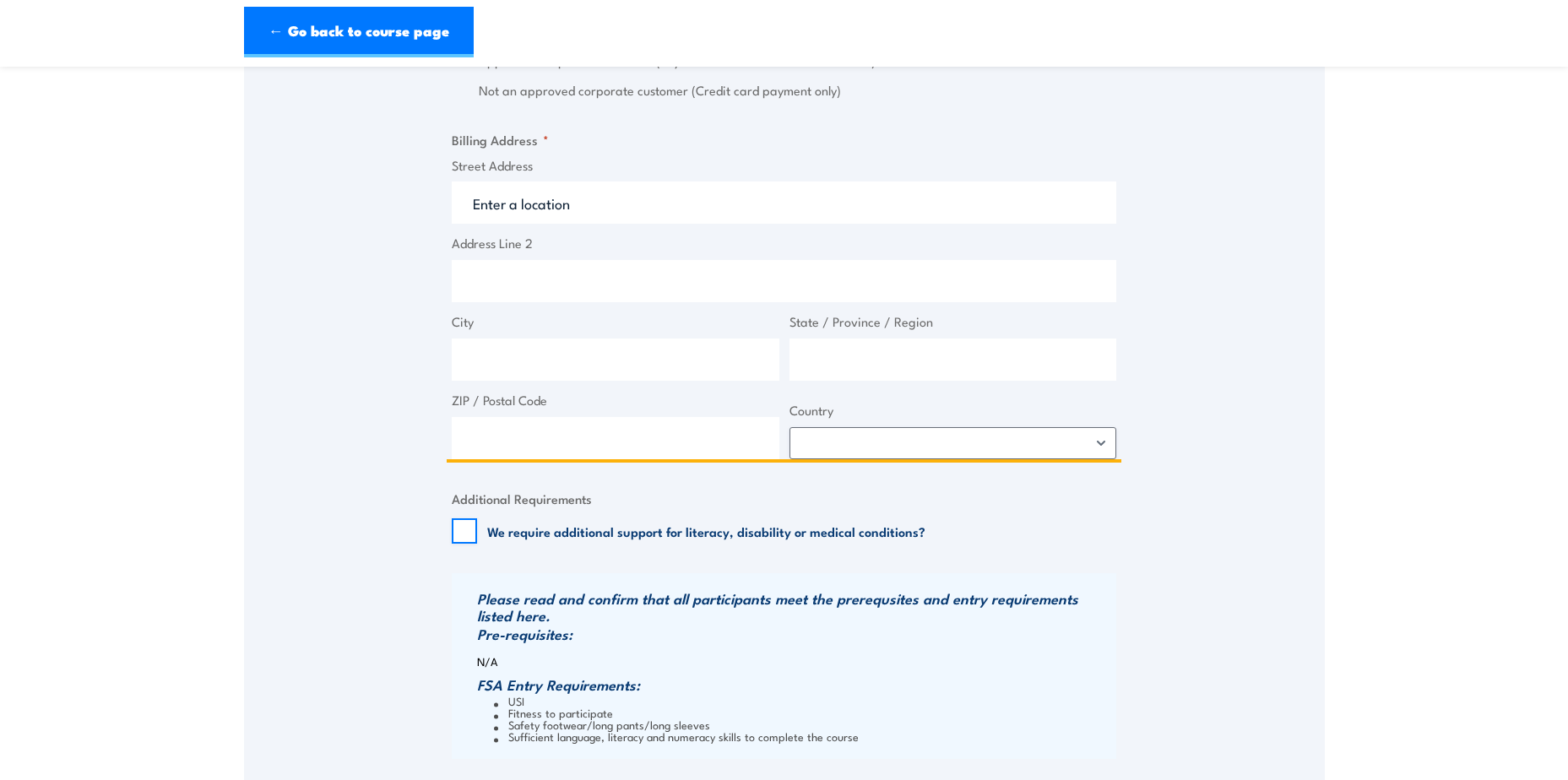
click at [465, 183] on input "Street Address" at bounding box center [783, 202] width 664 height 42
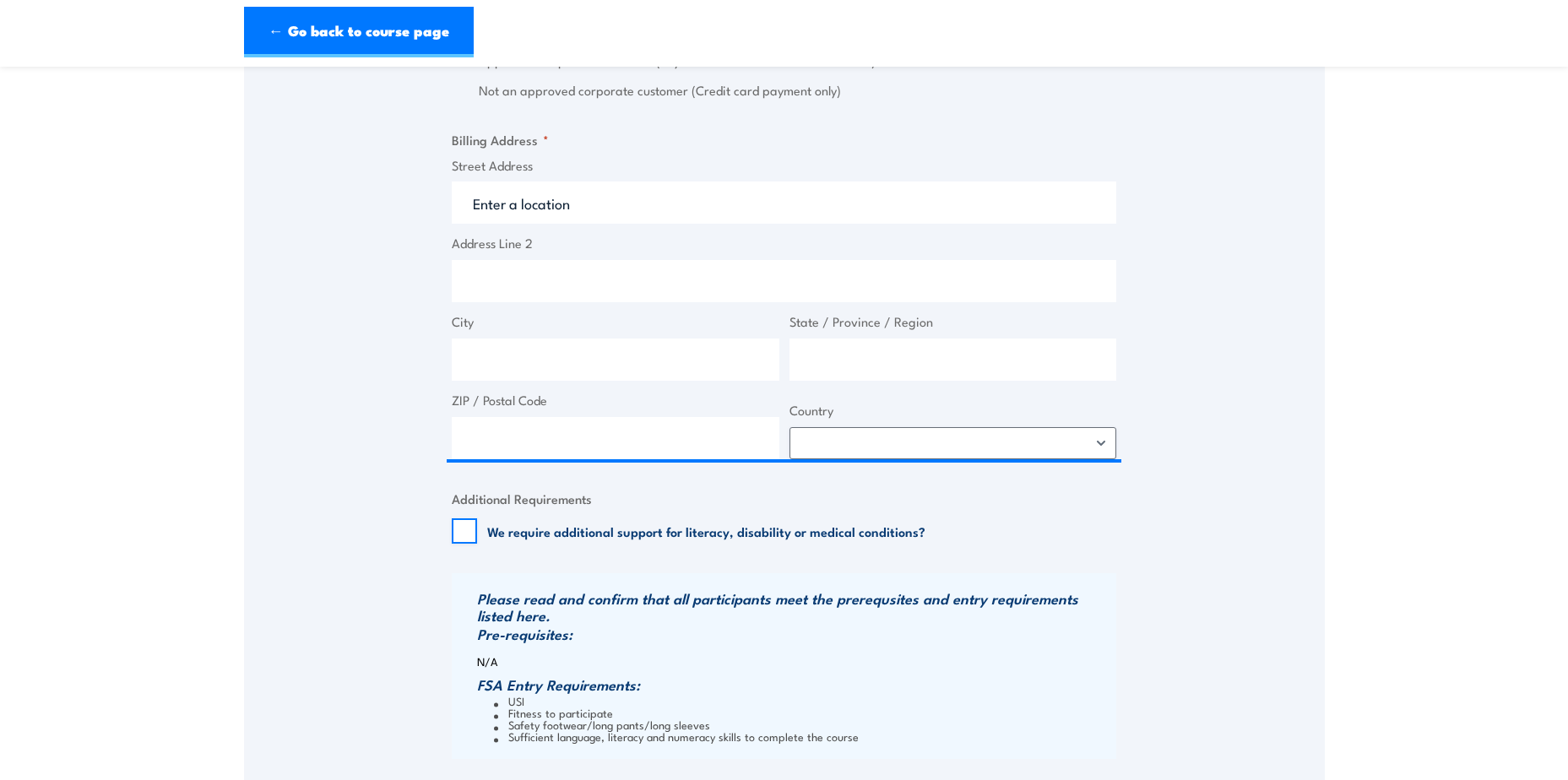
drag, startPoint x: 515, startPoint y: 161, endPoint x: 517, endPoint y: 174, distance: 13.2
click at [516, 149] on legend "Billing Address *" at bounding box center [500, 140] width 97 height 20
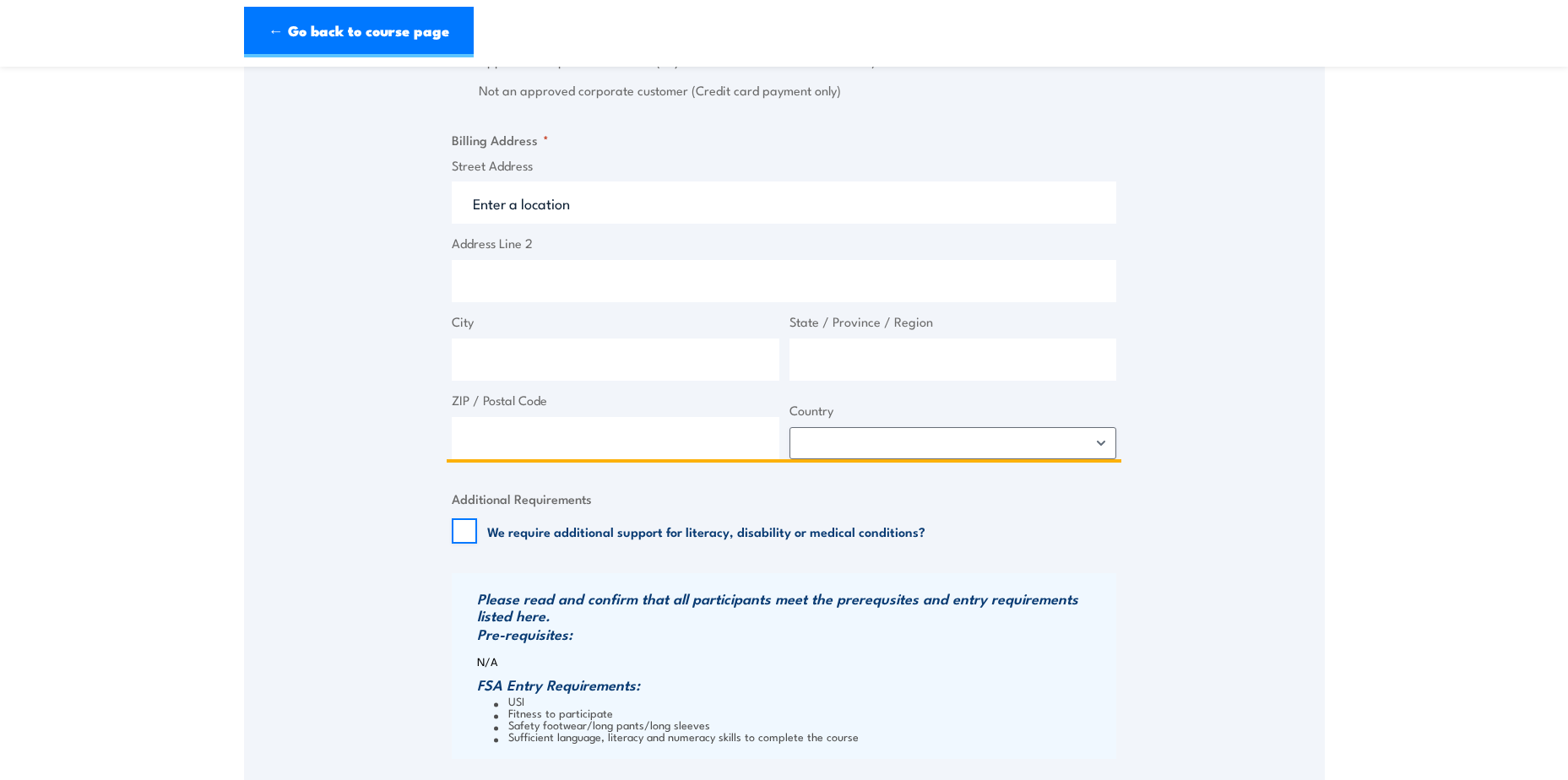
click at [521, 224] on input "Street Address" at bounding box center [783, 202] width 664 height 42
click at [504, 302] on input "Address Line 2" at bounding box center [783, 280] width 664 height 42
click at [492, 360] on input "City" at bounding box center [615, 359] width 327 height 42
type input "P"
click at [536, 217] on input "Street Address" at bounding box center [783, 202] width 664 height 42
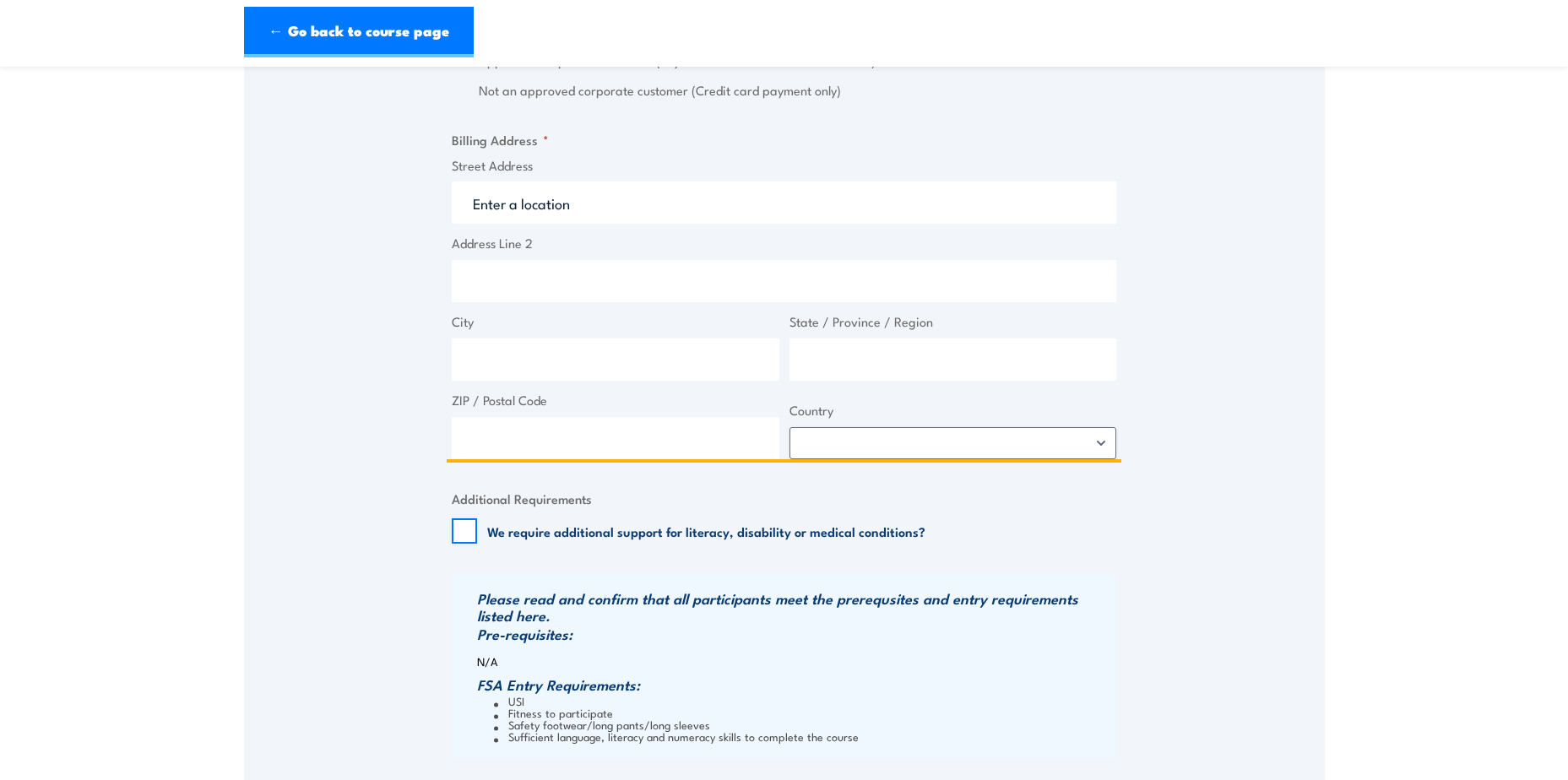
click at [505, 213] on input "Street Address" at bounding box center [783, 202] width 664 height 42
paste input "[STREET_ADDRESS][PERSON_NAME]"
click at [815, 275] on input "Address Line 2" at bounding box center [783, 280] width 664 height 42
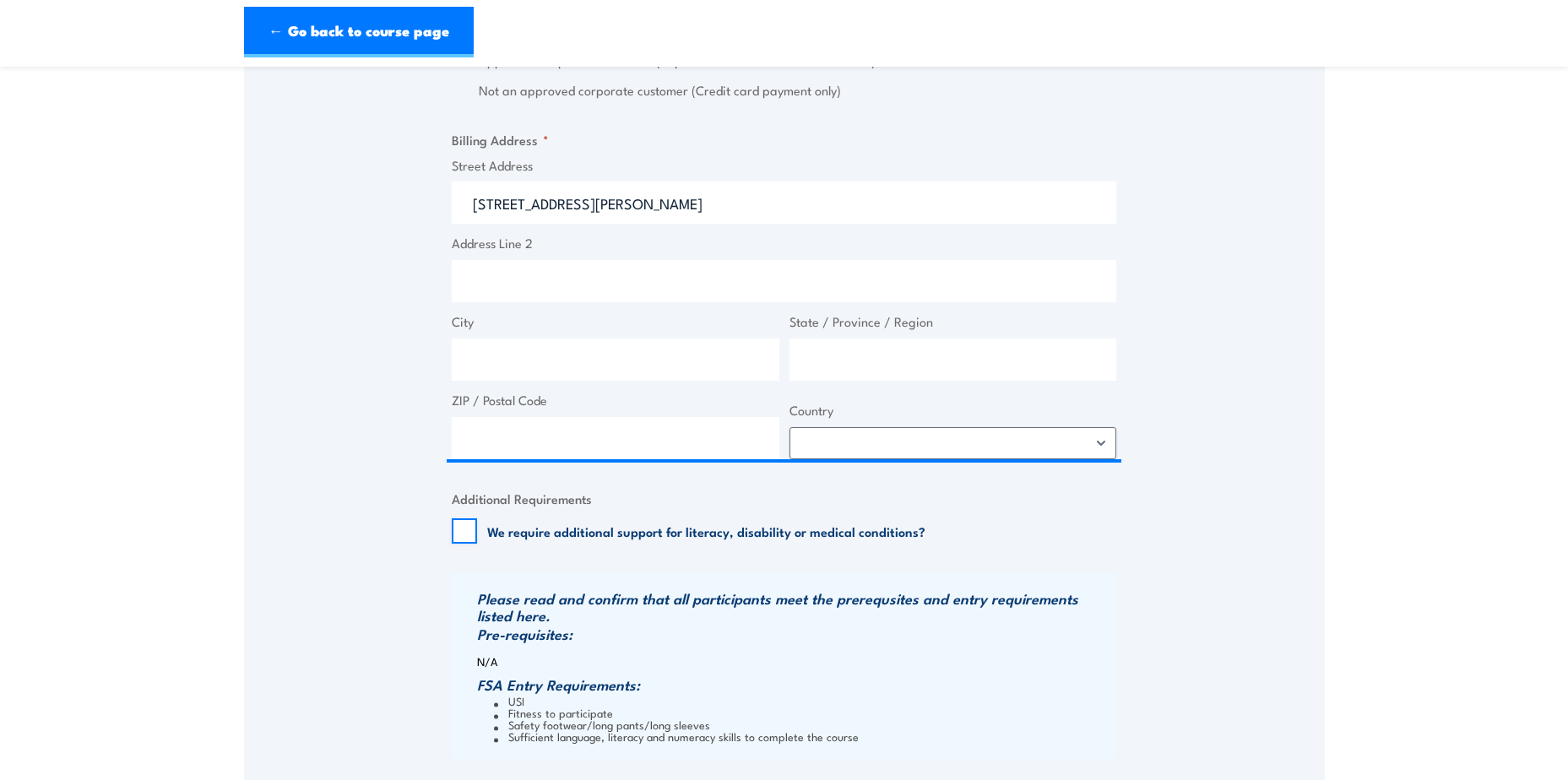
click at [1193, 217] on div "Speak to a specialist CALL [PHONE_NUMBER] CALL [PHONE_NUMBER] " * " indicates r…" at bounding box center [784, 7] width 1081 height 1913
click at [544, 332] on label "City" at bounding box center [615, 322] width 327 height 20
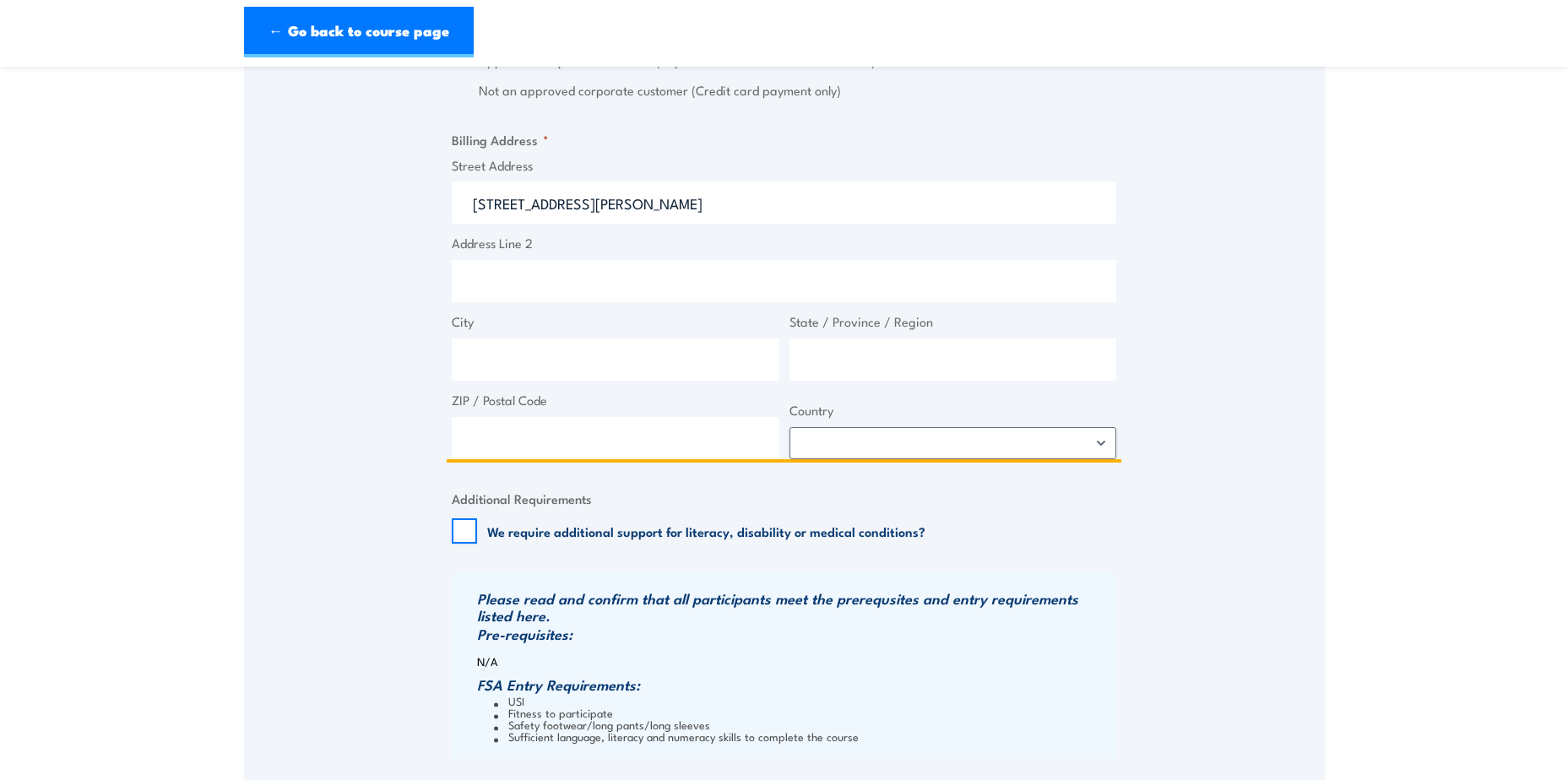
click at [544, 339] on input "City" at bounding box center [615, 359] width 327 height 42
drag, startPoint x: 804, startPoint y: 218, endPoint x: 715, endPoint y: 218, distance: 89.0
click at [715, 218] on input "[STREET_ADDRESS][PERSON_NAME]" at bounding box center [783, 202] width 664 height 42
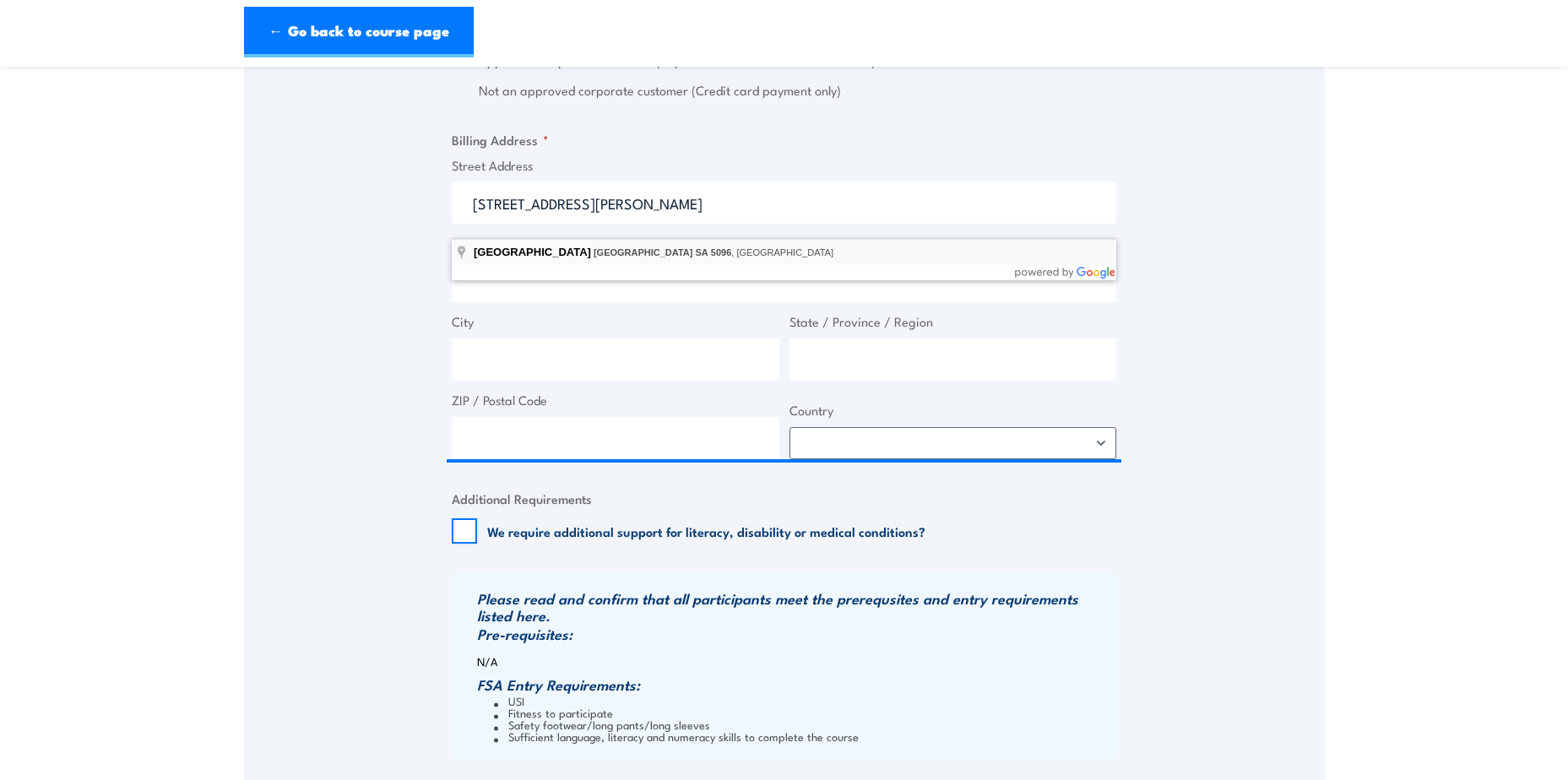
type input "[STREET_ADDRESS]"
type input "Kesters Rd"
type input "[GEOGRAPHIC_DATA]"
type input "5096"
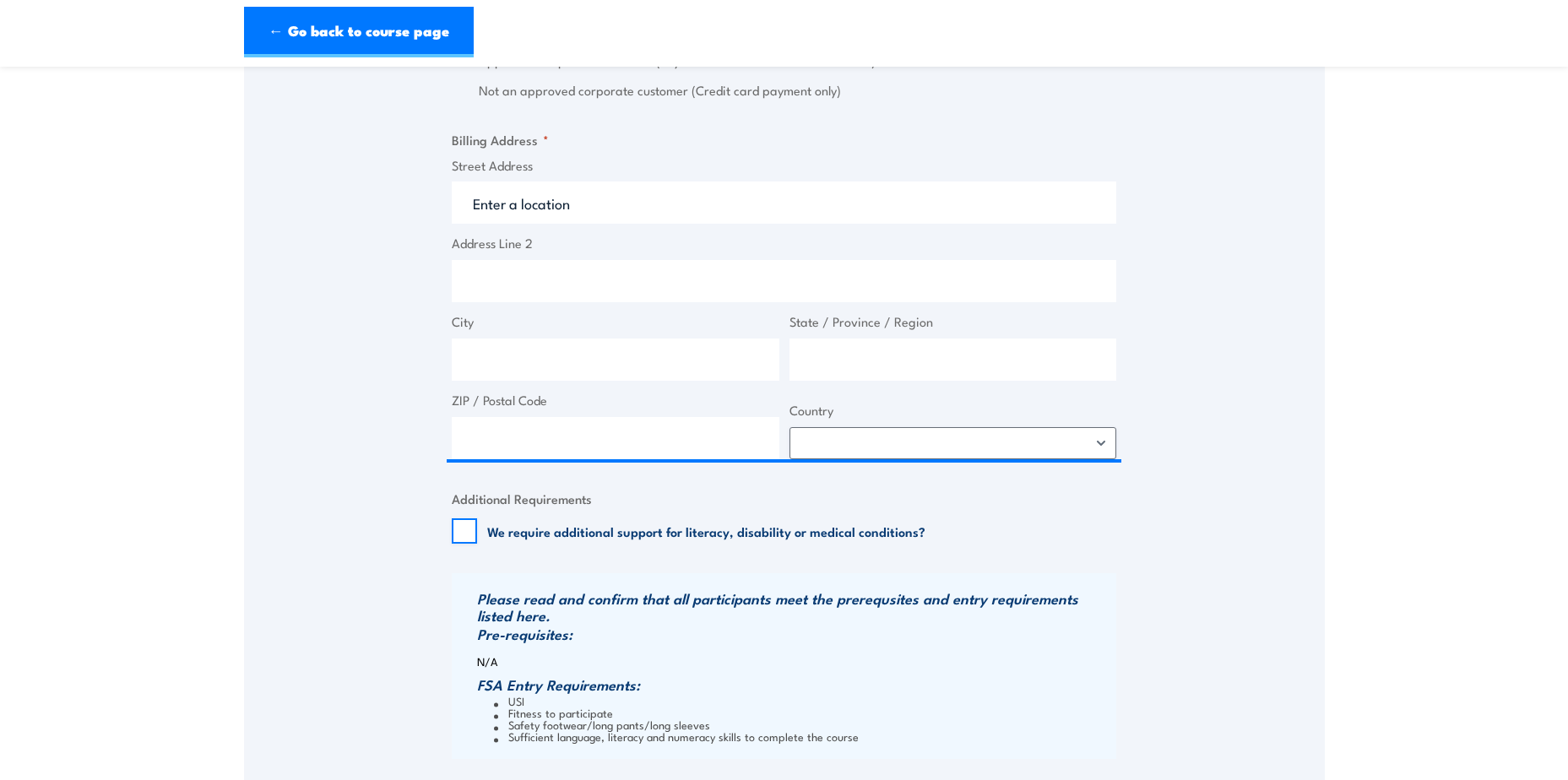
select select "[GEOGRAPHIC_DATA]"
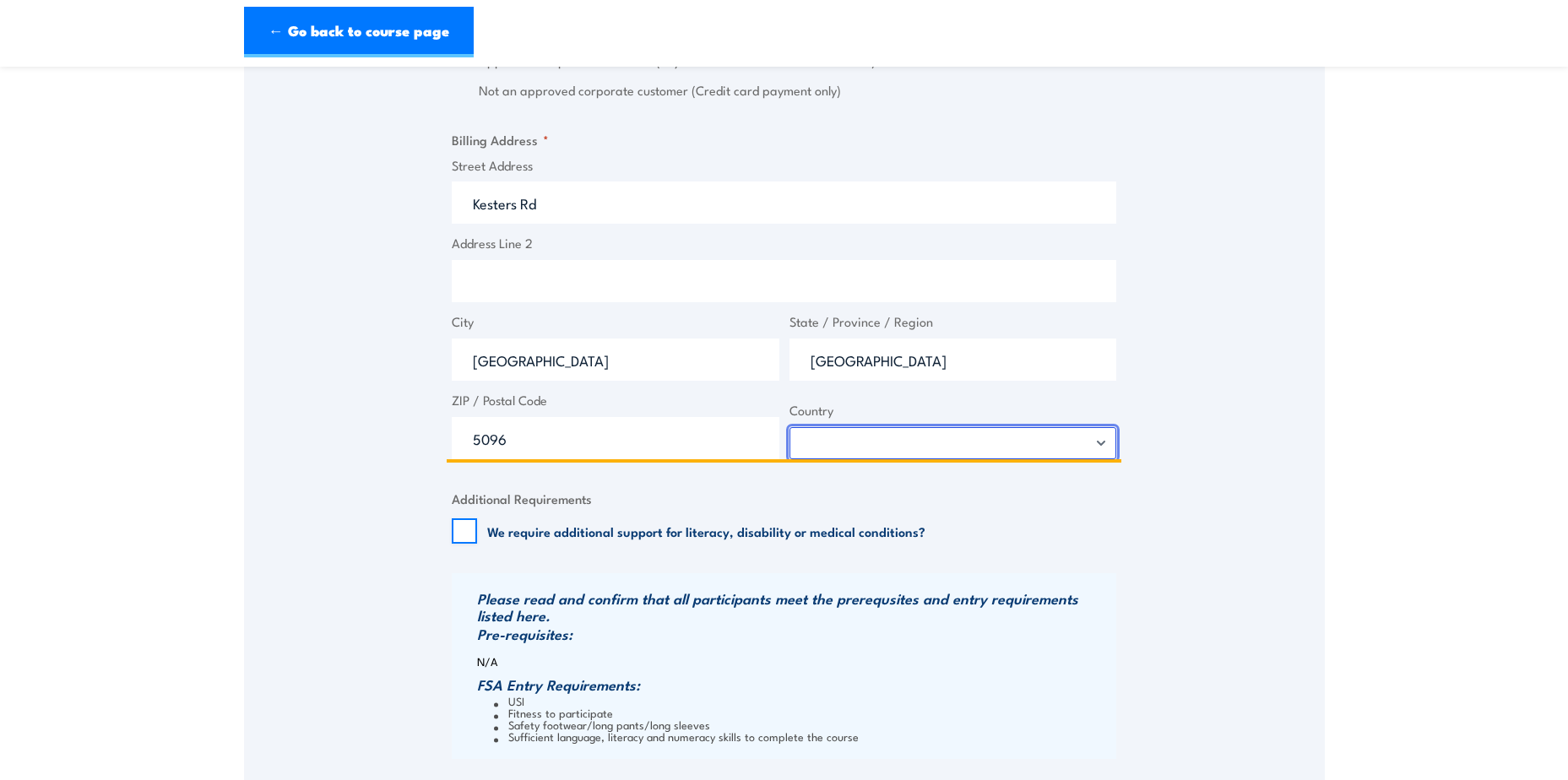
click at [887, 455] on select "[GEOGRAPHIC_DATA] [GEOGRAPHIC_DATA] [GEOGRAPHIC_DATA] [US_STATE] [GEOGRAPHIC_DA…" at bounding box center [953, 443] width 327 height 32
click at [789, 441] on select "[GEOGRAPHIC_DATA] [GEOGRAPHIC_DATA] [GEOGRAPHIC_DATA] [US_STATE] [GEOGRAPHIC_DA…" at bounding box center [953, 443] width 327 height 32
click at [470, 219] on input "Kesters Rd" at bounding box center [783, 202] width 664 height 42
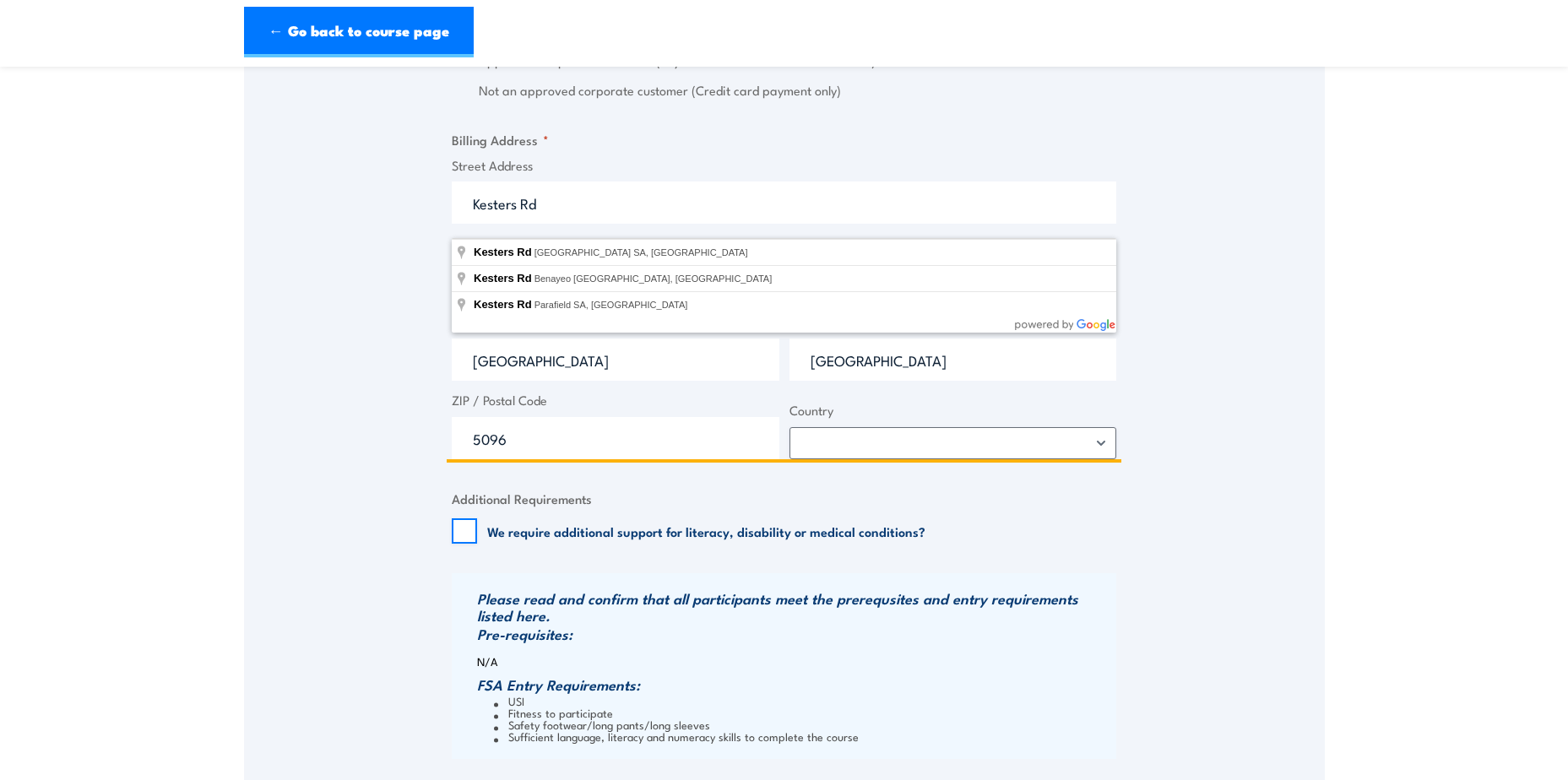
drag, startPoint x: 551, startPoint y: 207, endPoint x: 445, endPoint y: 216, distance: 106.4
click at [445, 216] on div "Speak to a specialist CALL [PHONE_NUMBER] CALL [PHONE_NUMBER] " * " indicates r…" at bounding box center [784, 7] width 1081 height 1913
paste input "[STREET_ADDRESS][PERSON_NAME]"
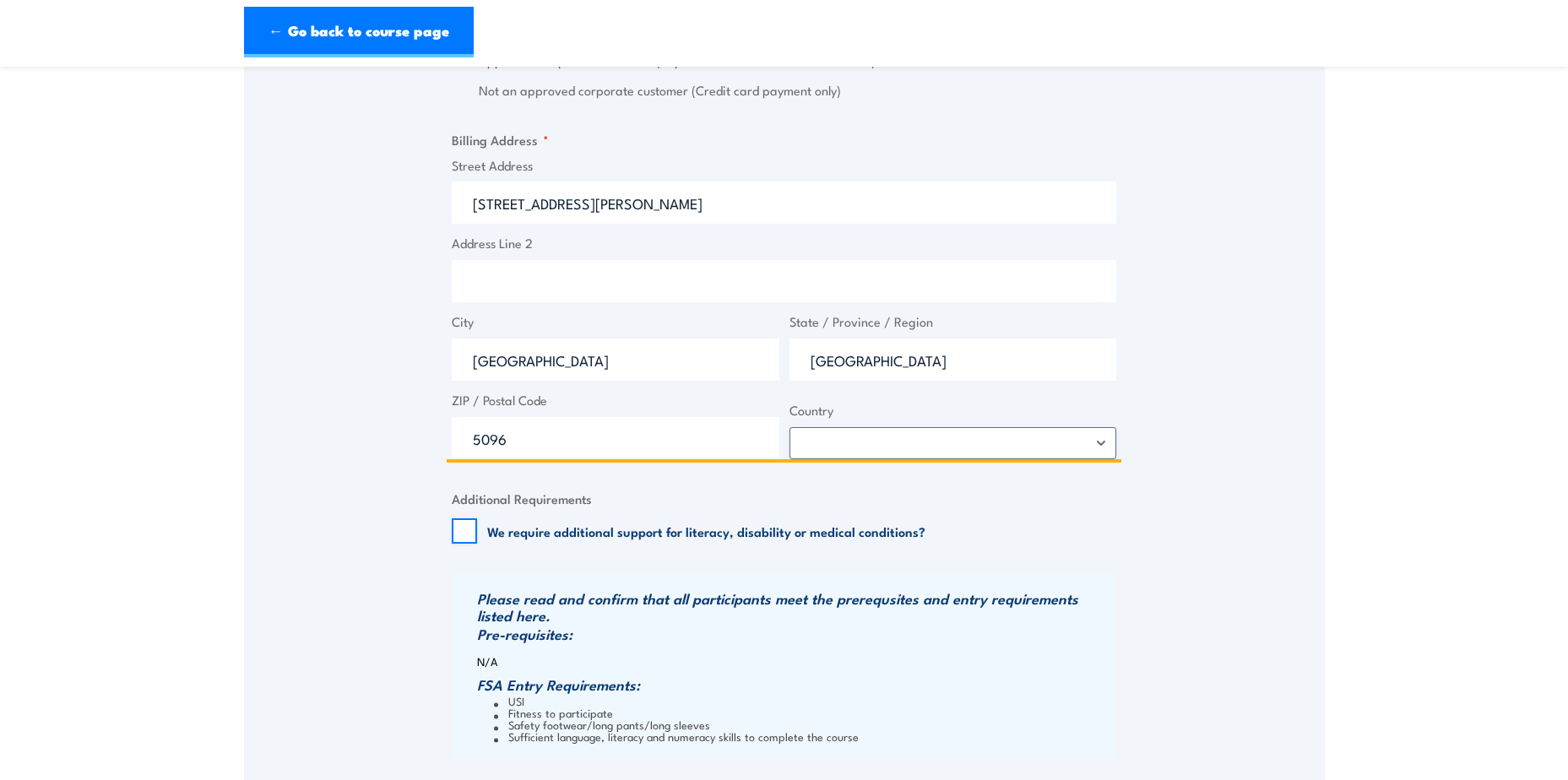
click at [719, 224] on input "[STREET_ADDRESS][PERSON_NAME]" at bounding box center [783, 202] width 664 height 42
type input "[STREET_ADDRESS][PERSON_NAME]"
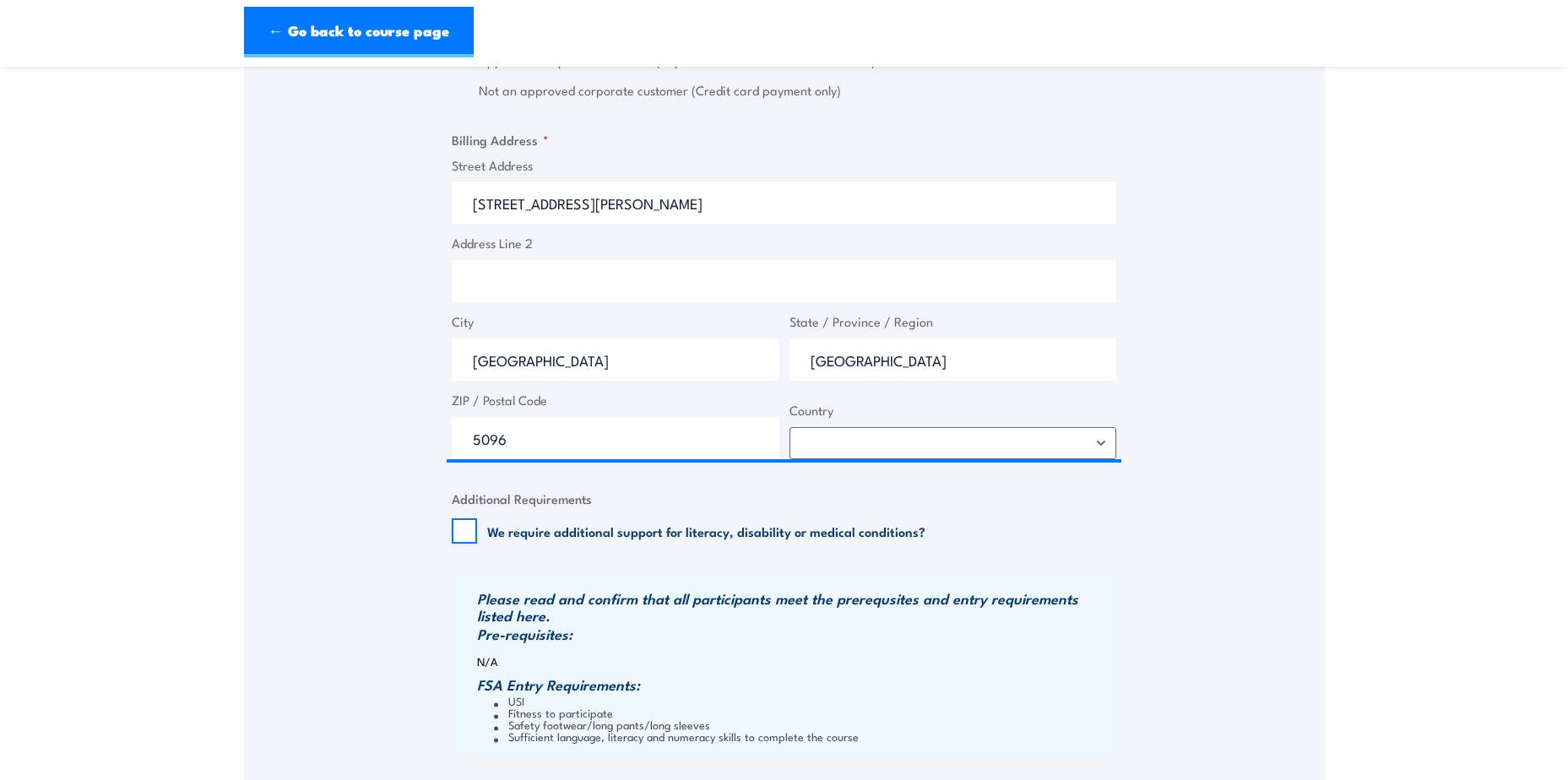
click at [682, 253] on label "Address Line 2" at bounding box center [783, 244] width 664 height 20
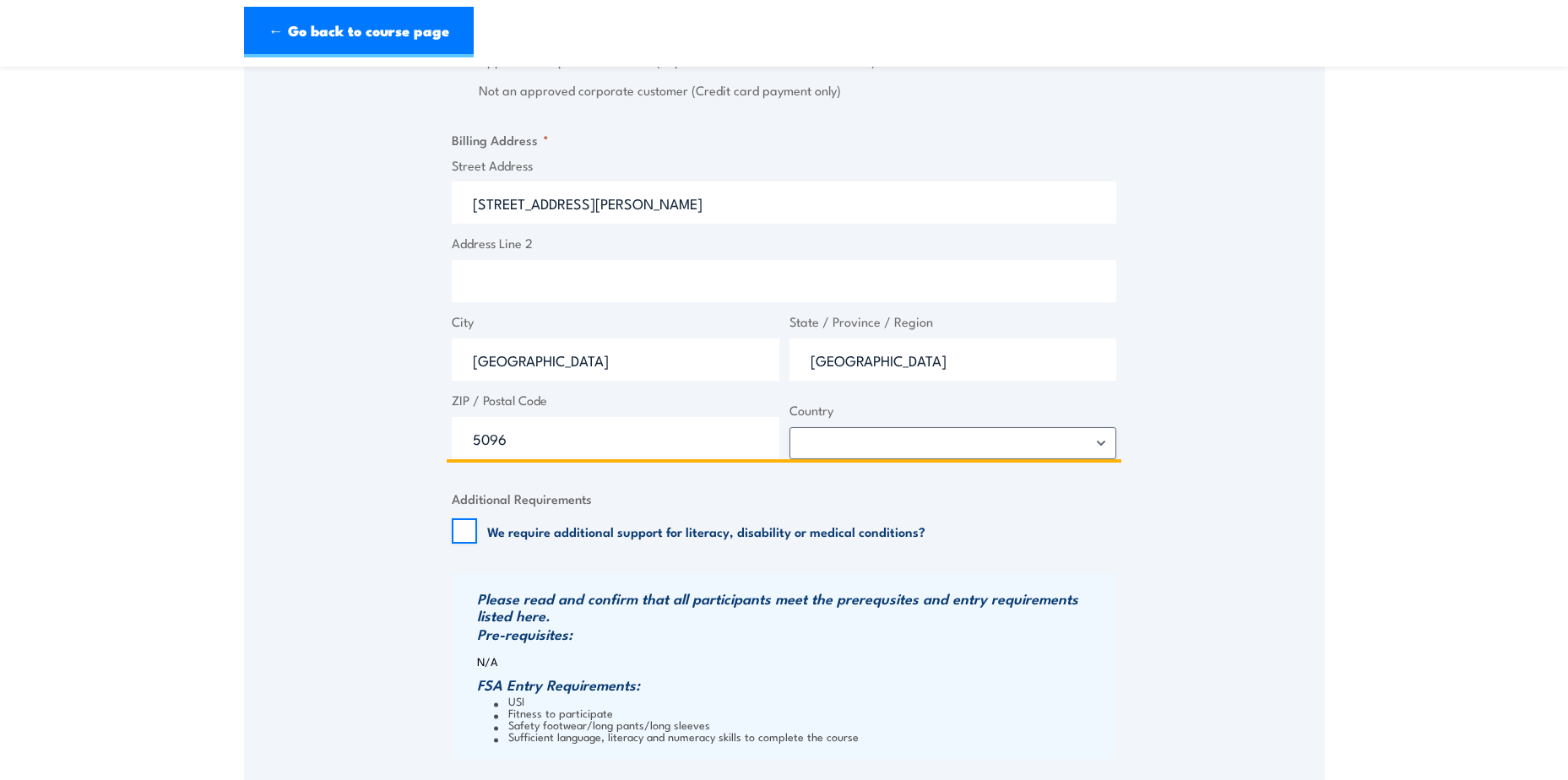
click at [682, 265] on input "Address Line 2" at bounding box center [783, 280] width 664 height 42
click at [545, 302] on input "Address Line 2" at bounding box center [783, 280] width 664 height 42
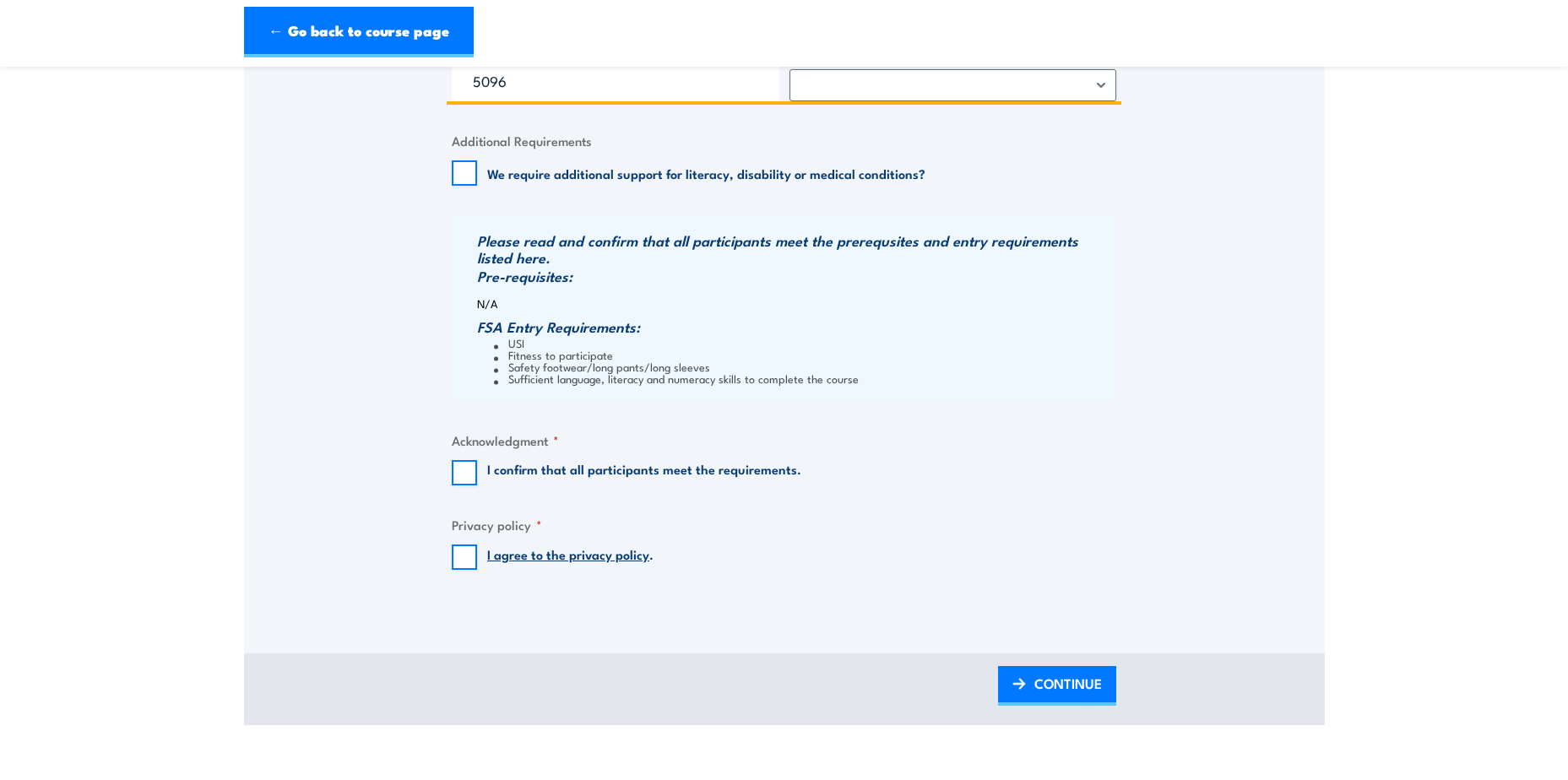
scroll to position [1688, 0]
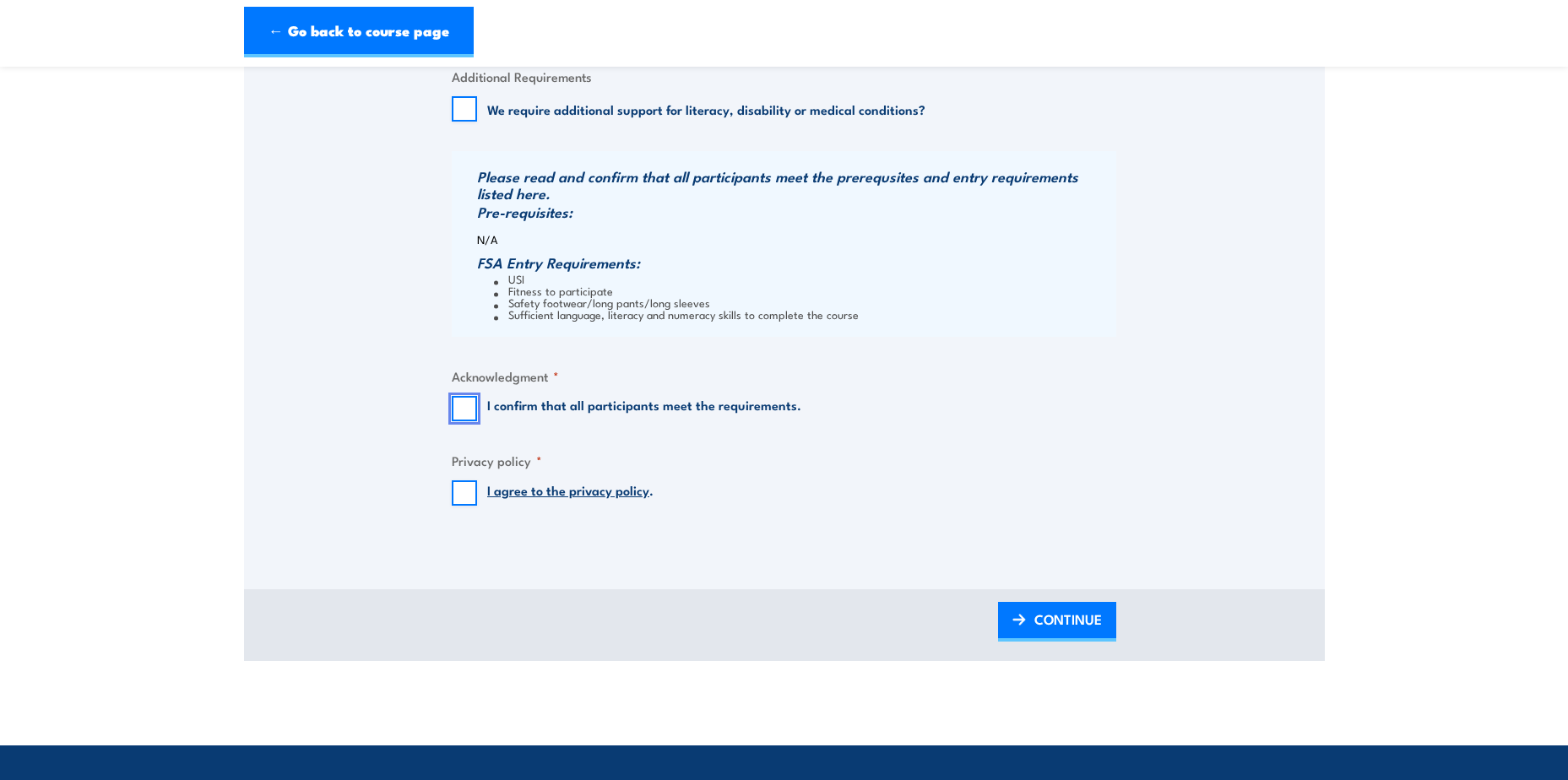
click at [473, 421] on input "I confirm that all participants meet the requirements." at bounding box center [464, 408] width 25 height 25
checkbox input "true"
click at [472, 505] on input "I agree to the privacy policy ." at bounding box center [464, 492] width 25 height 25
checkbox input "true"
click at [1095, 632] on span "CONTINUE" at bounding box center [1067, 619] width 67 height 45
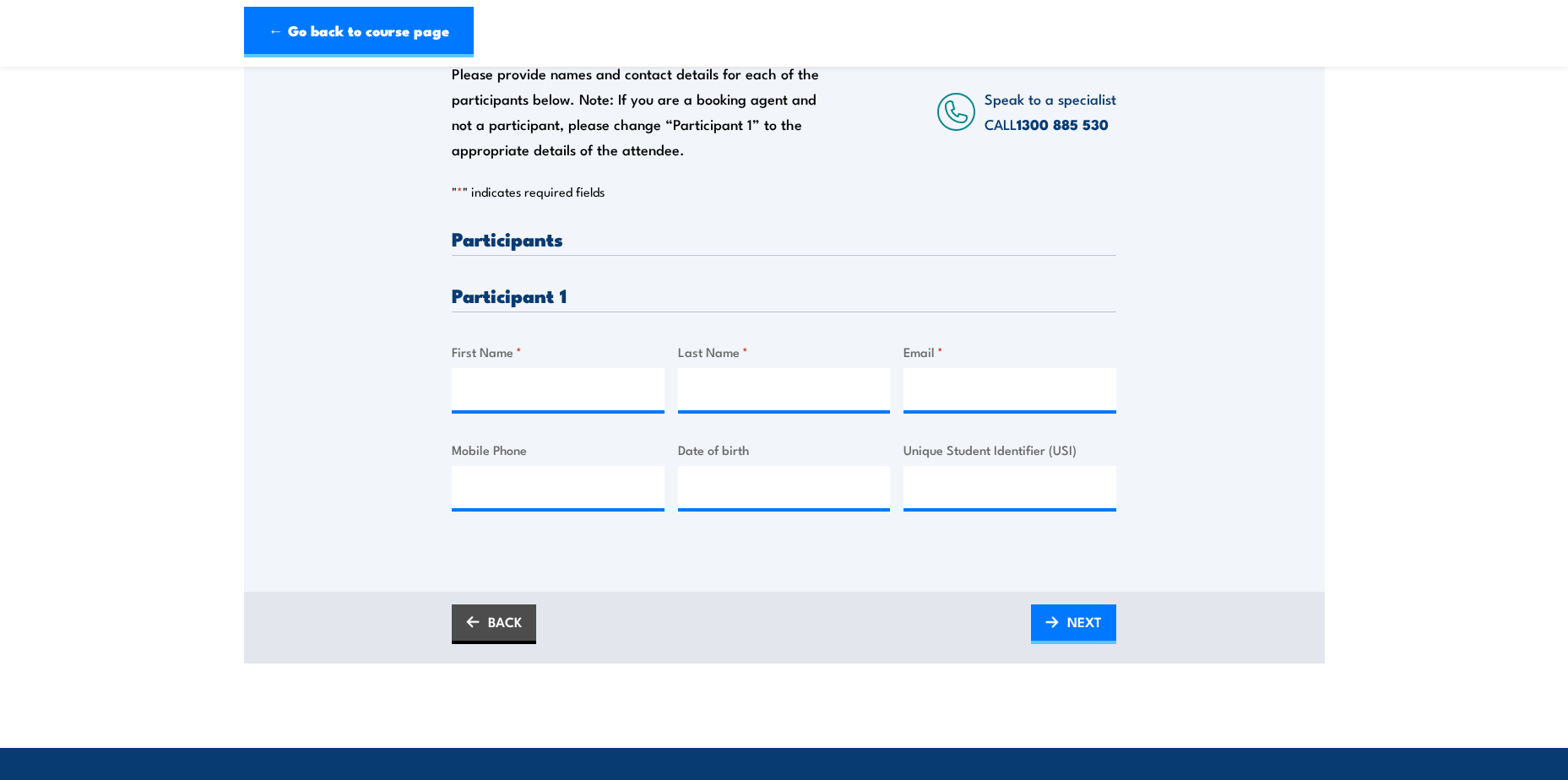
scroll to position [338, 0]
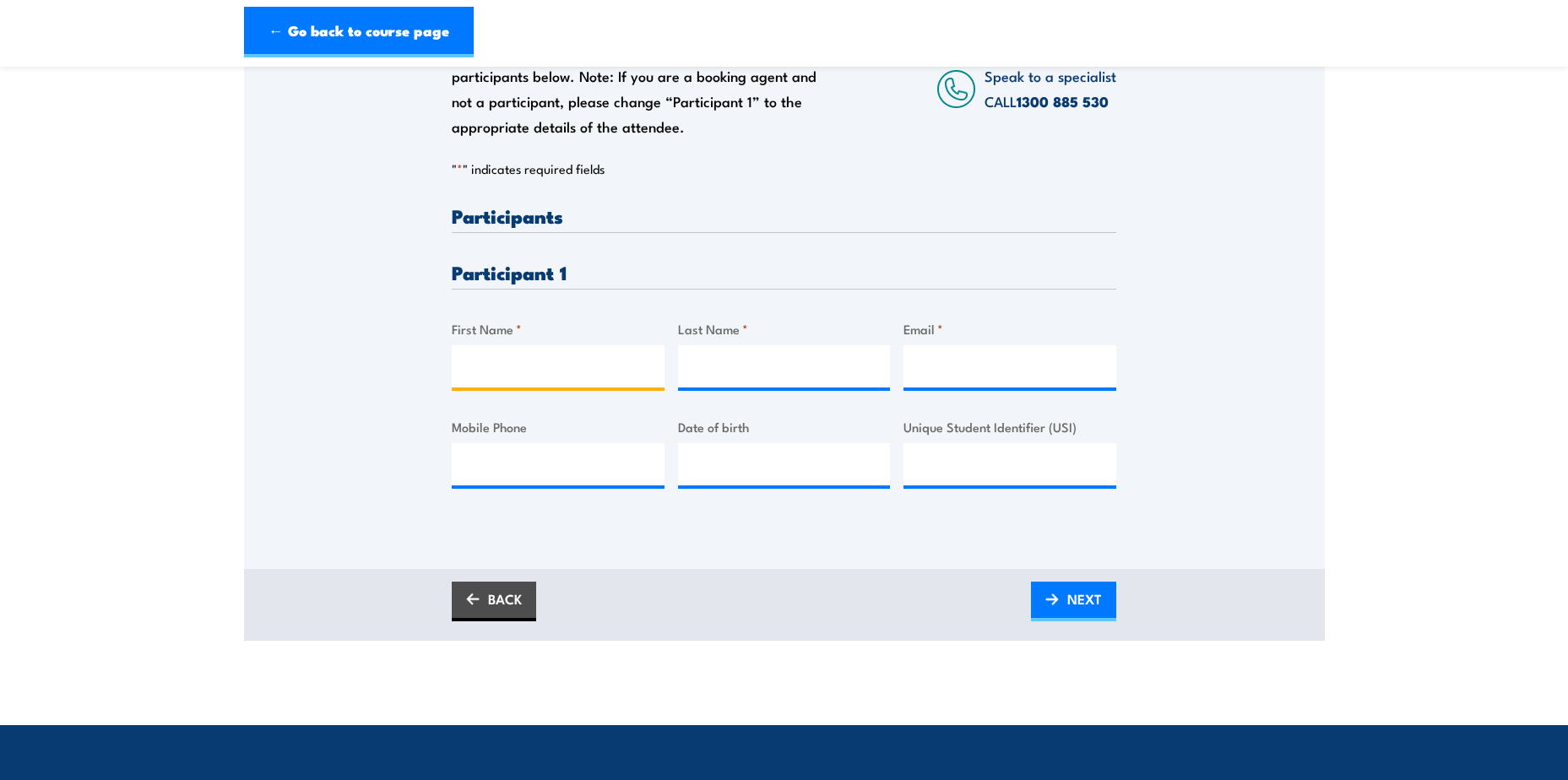
click at [509, 387] on input "First Name *" at bounding box center [557, 366] width 213 height 42
type input "[PERSON_NAME]"
type input "Falogme"
type input "[EMAIL_ADDRESS][PERSON_NAME][DOMAIN_NAME]"
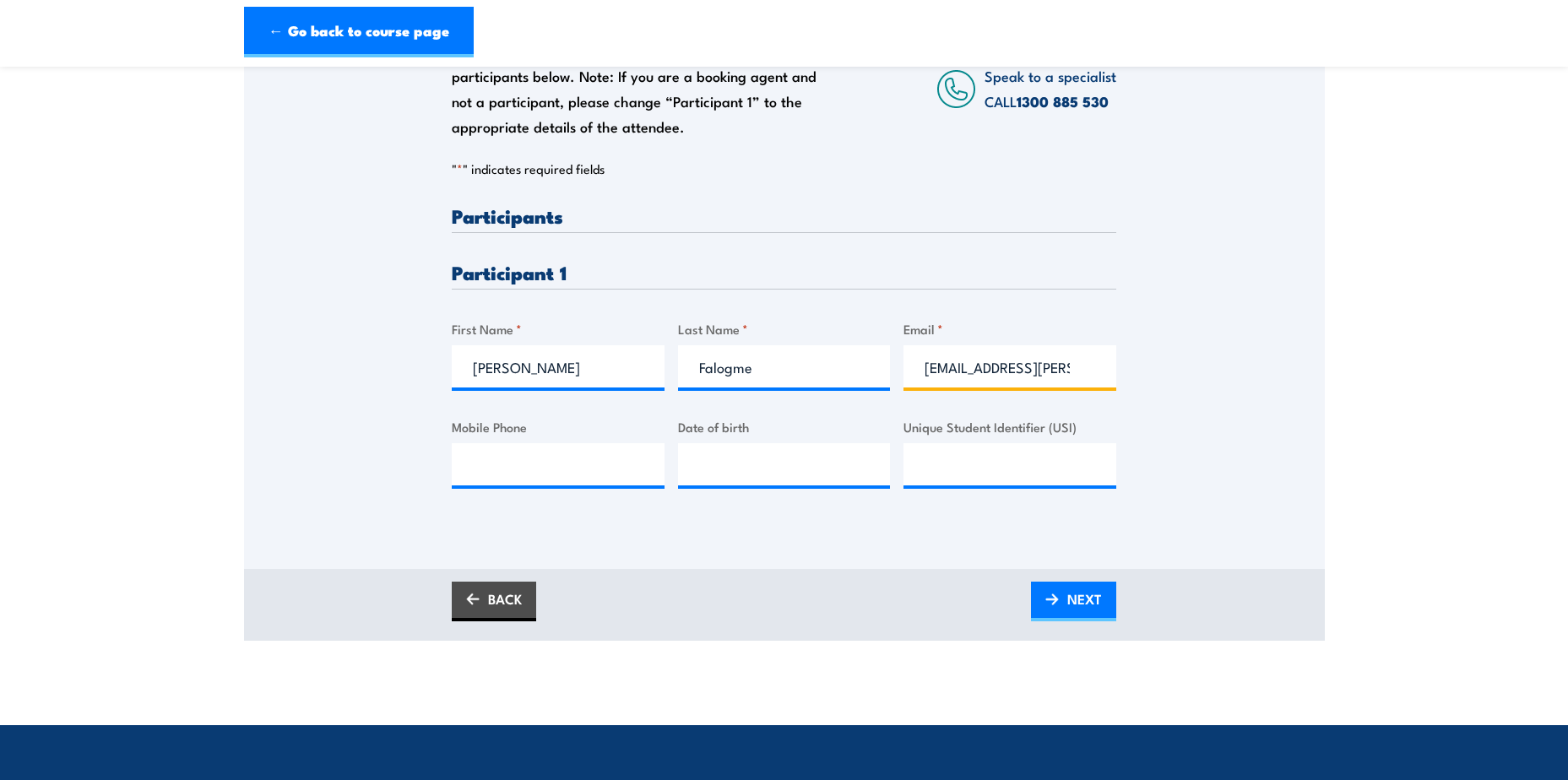
type input "0433223280"
click at [774, 477] on input "__/__/____" at bounding box center [784, 464] width 213 height 42
type input "[DATE]"
click at [931, 483] on input "Unique Student Identifier (USI)" at bounding box center [1010, 464] width 213 height 42
